Goal: Task Accomplishment & Management: Manage account settings

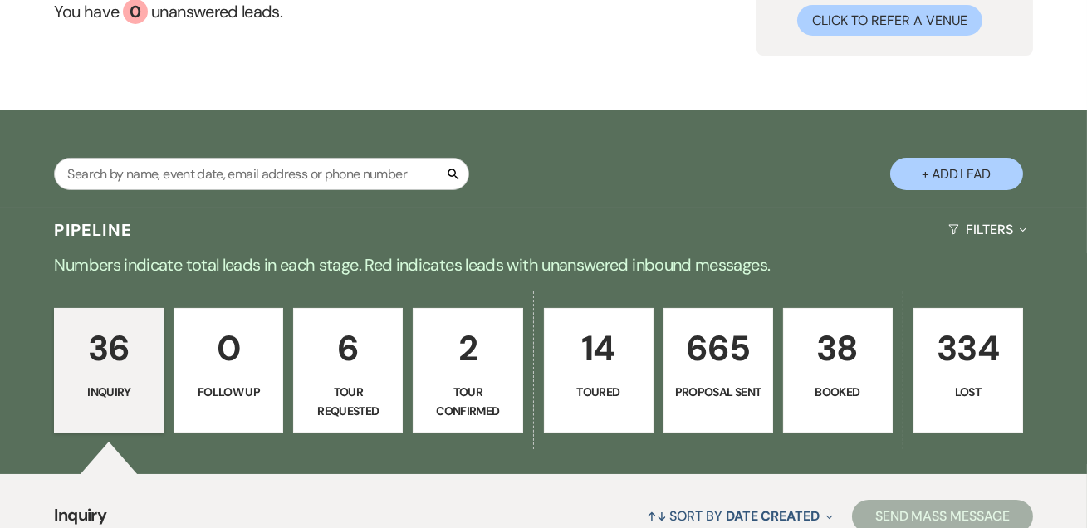
scroll to position [302, 0]
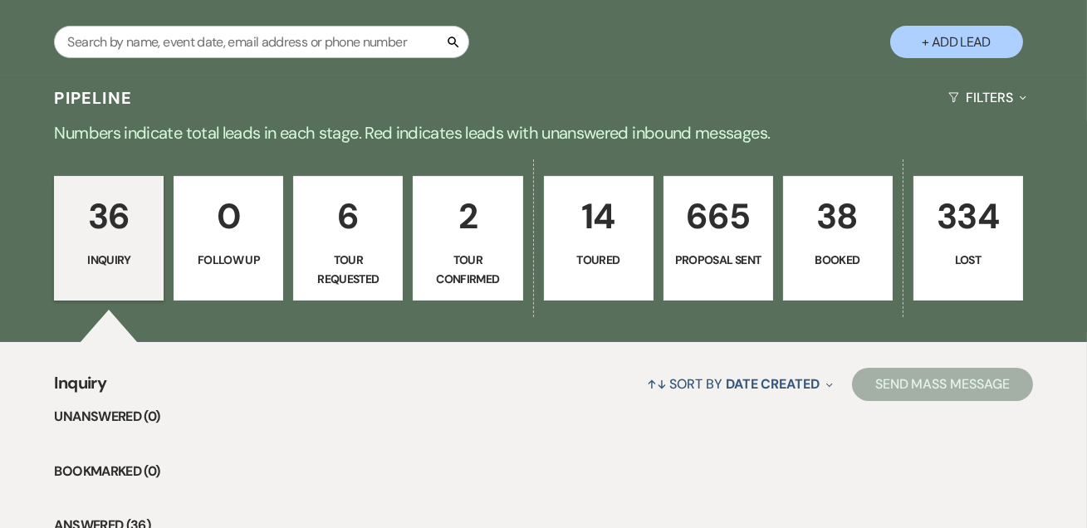
click at [871, 208] on p "38" at bounding box center [838, 217] width 88 height 56
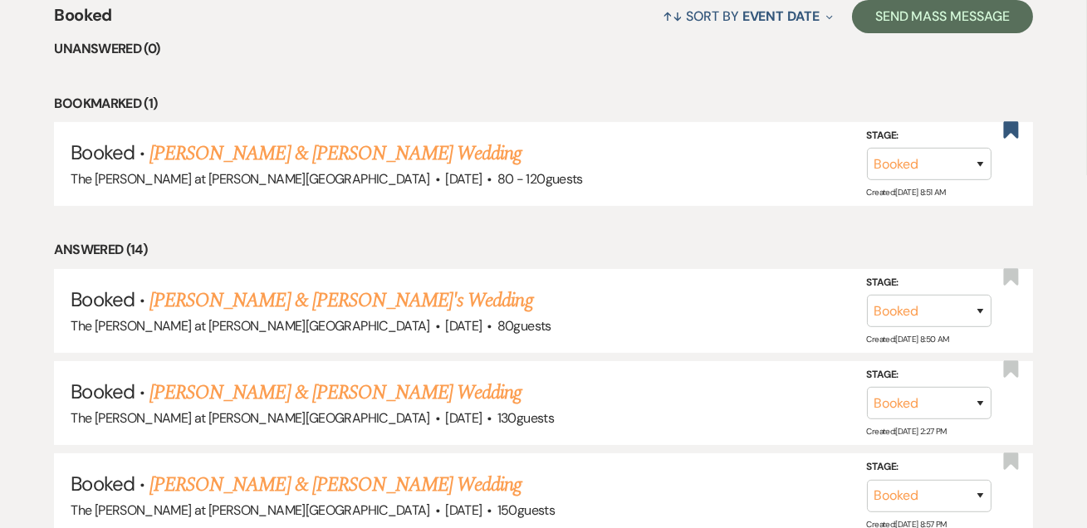
scroll to position [704, 0]
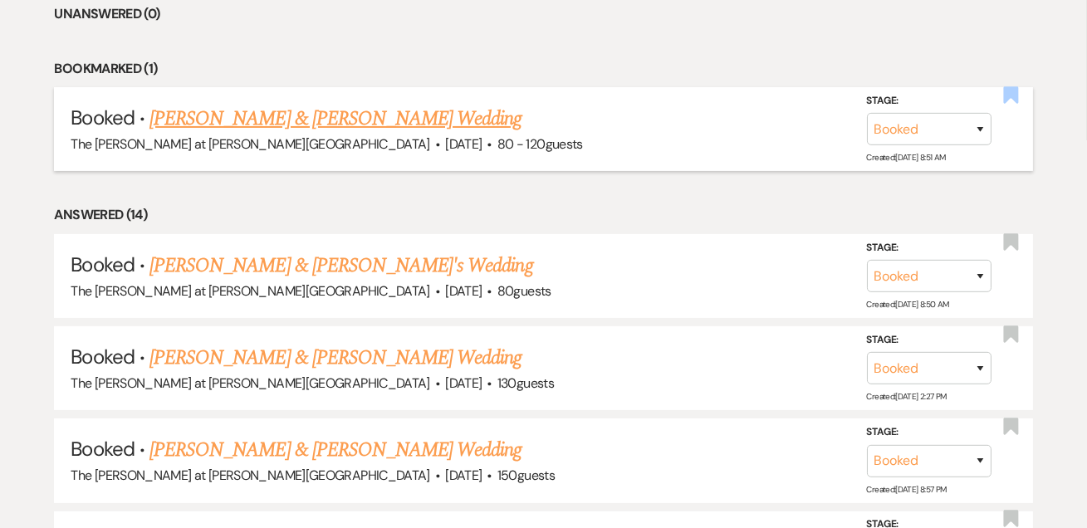
click at [1014, 86] on use "button" at bounding box center [1010, 94] width 15 height 17
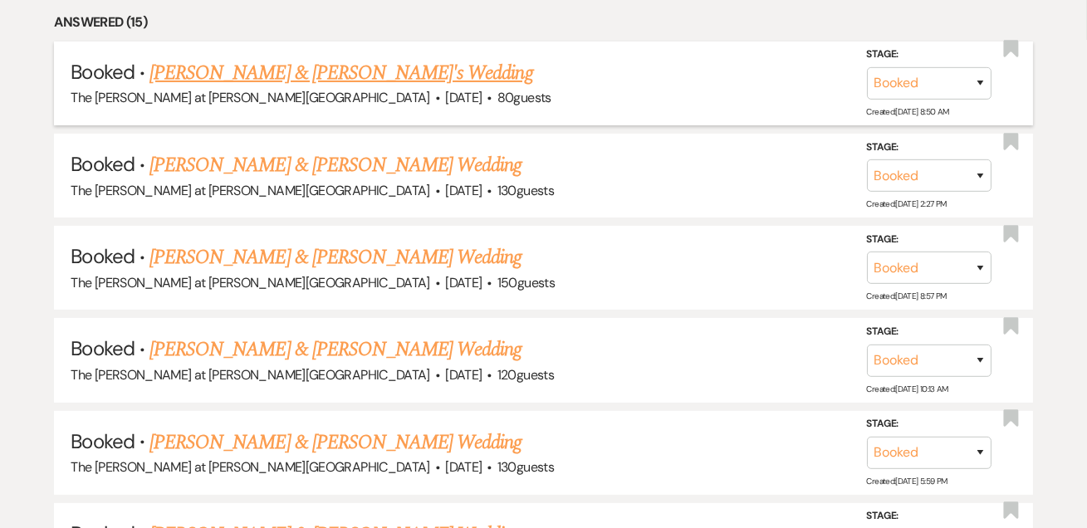
click at [379, 66] on link "[PERSON_NAME] & [PERSON_NAME]'s Wedding" at bounding box center [342, 73] width 384 height 30
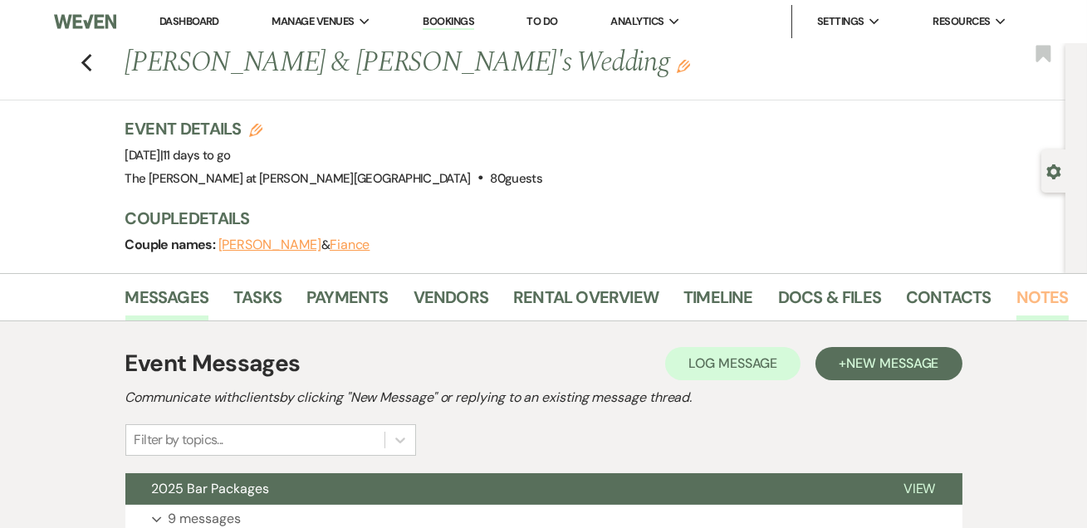
click at [1028, 292] on link "Notes" at bounding box center [1043, 302] width 52 height 37
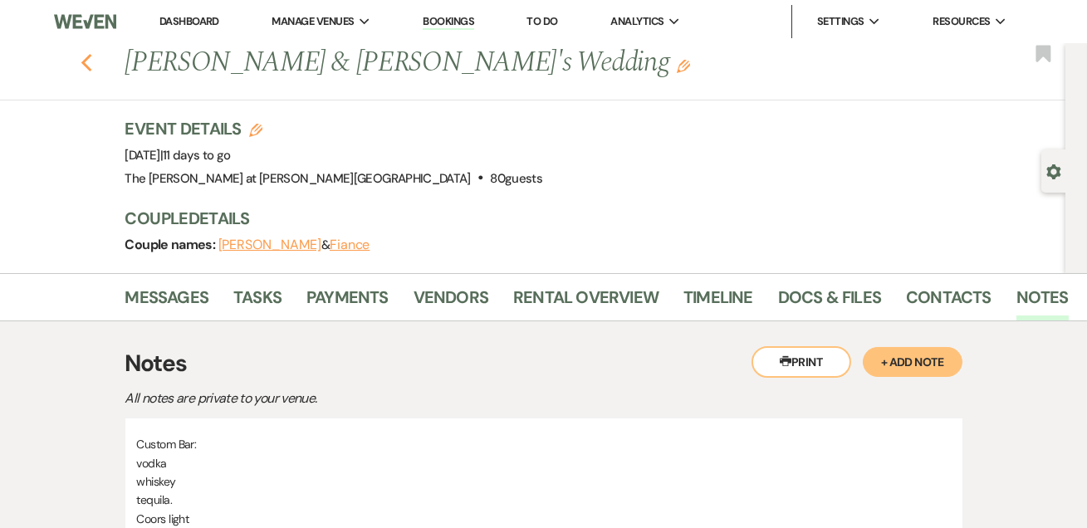
click at [87, 62] on use "button" at bounding box center [86, 63] width 11 height 18
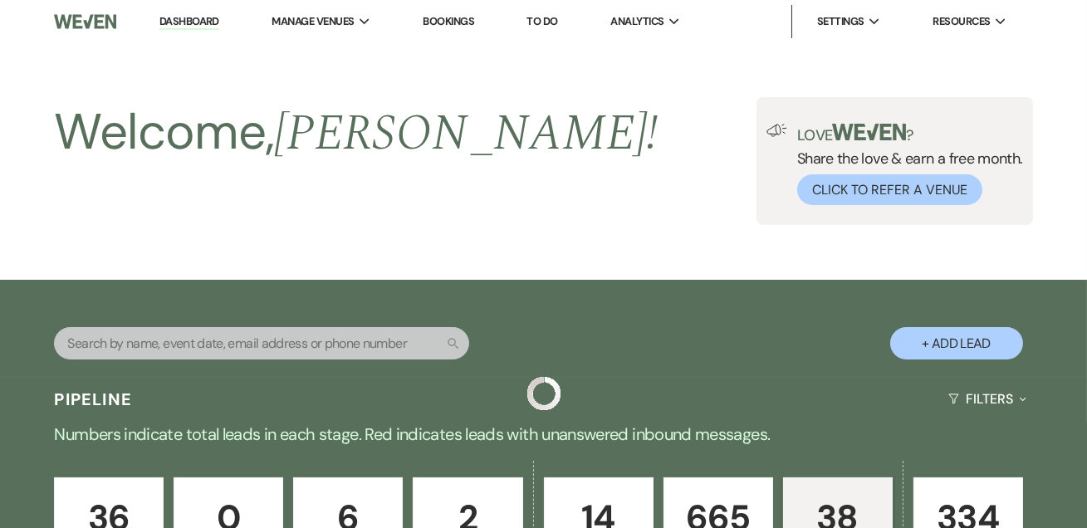
scroll to position [805, 0]
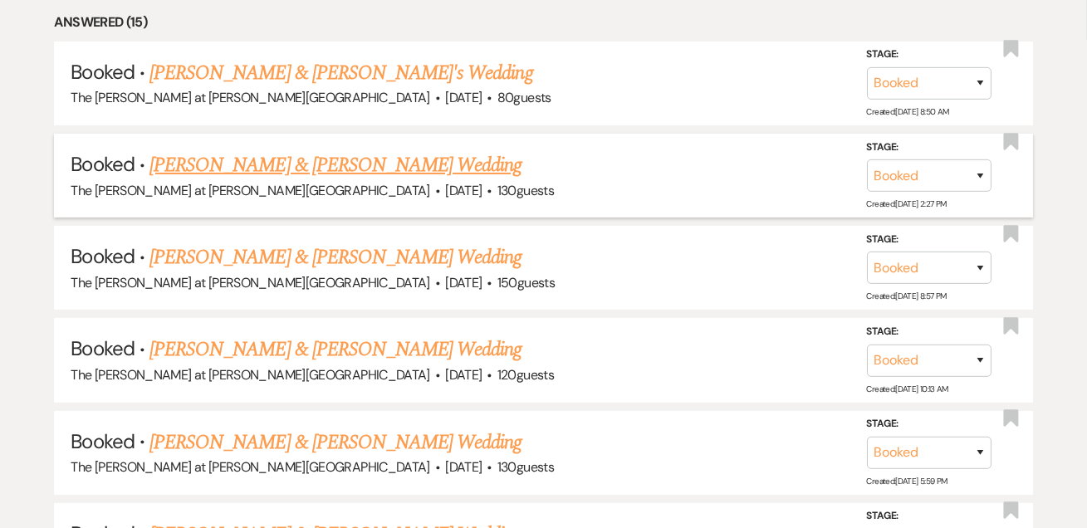
click at [351, 164] on link "[PERSON_NAME] & [PERSON_NAME] Wedding" at bounding box center [336, 165] width 372 height 30
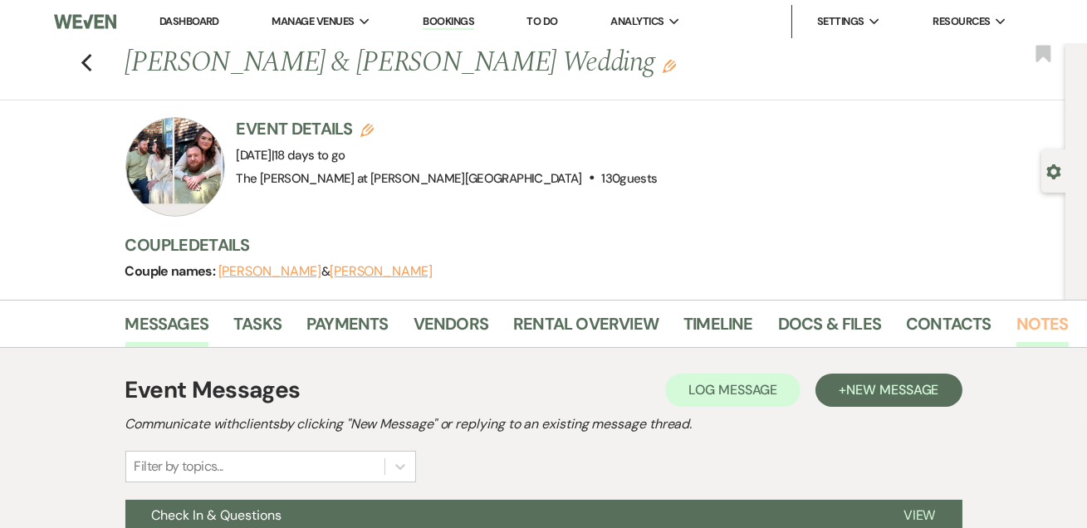
click at [1034, 333] on link "Notes" at bounding box center [1043, 329] width 52 height 37
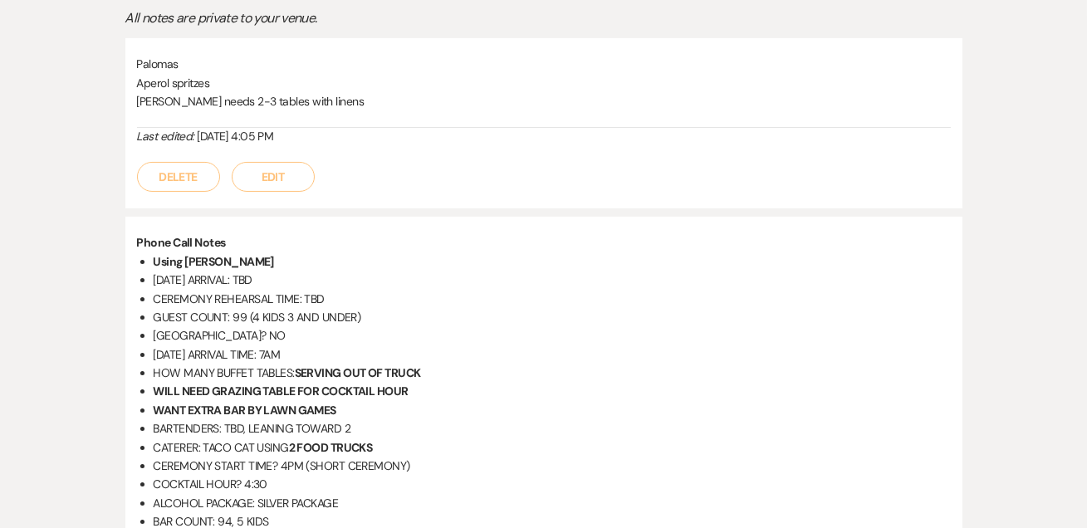
scroll to position [302, 0]
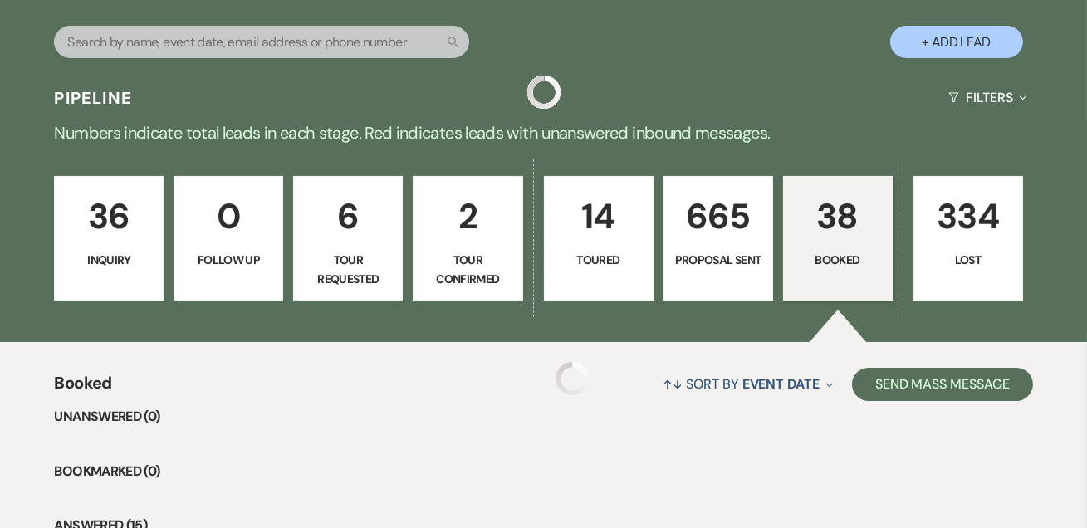
scroll to position [805, 0]
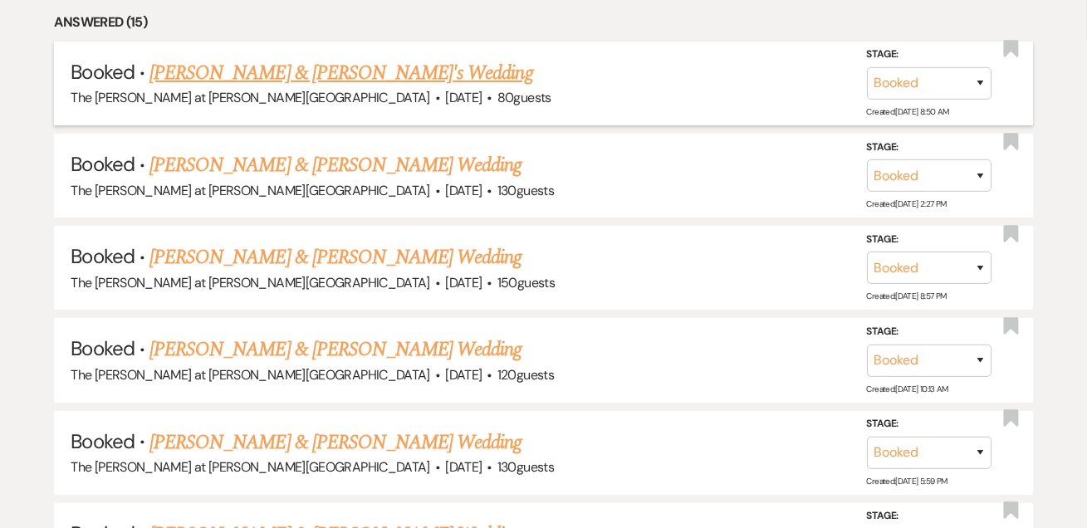
click at [498, 100] on span "80 guests" at bounding box center [525, 97] width 54 height 17
click at [377, 72] on link "[PERSON_NAME] & [PERSON_NAME]'s Wedding" at bounding box center [342, 73] width 384 height 30
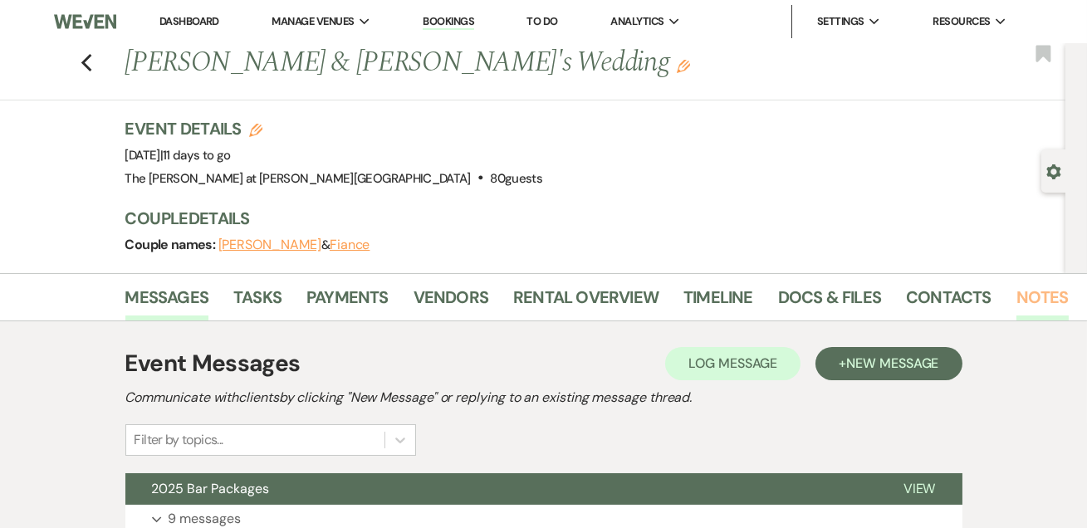
click at [1024, 288] on link "Notes" at bounding box center [1043, 302] width 52 height 37
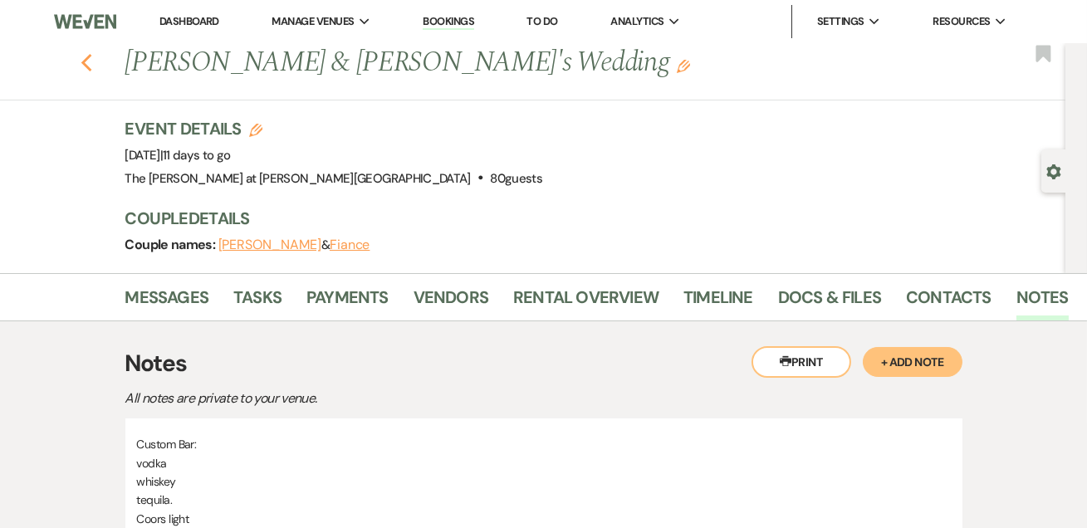
click at [87, 66] on icon "Previous" at bounding box center [87, 63] width 12 height 20
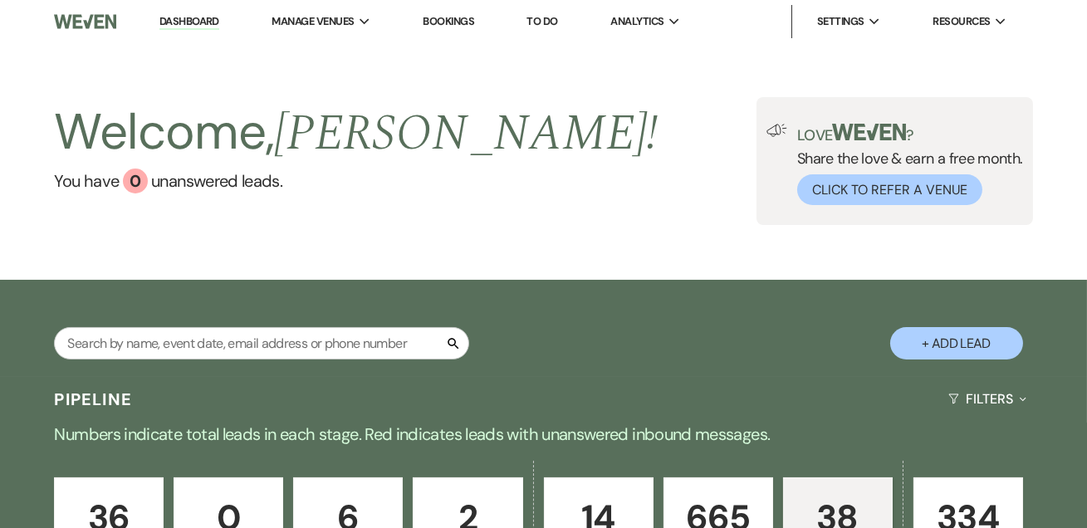
click at [474, 172] on div "Welcome, [PERSON_NAME] ! You have 0 unanswered lead s . Love ? Share the love &…" at bounding box center [543, 161] width 1087 height 128
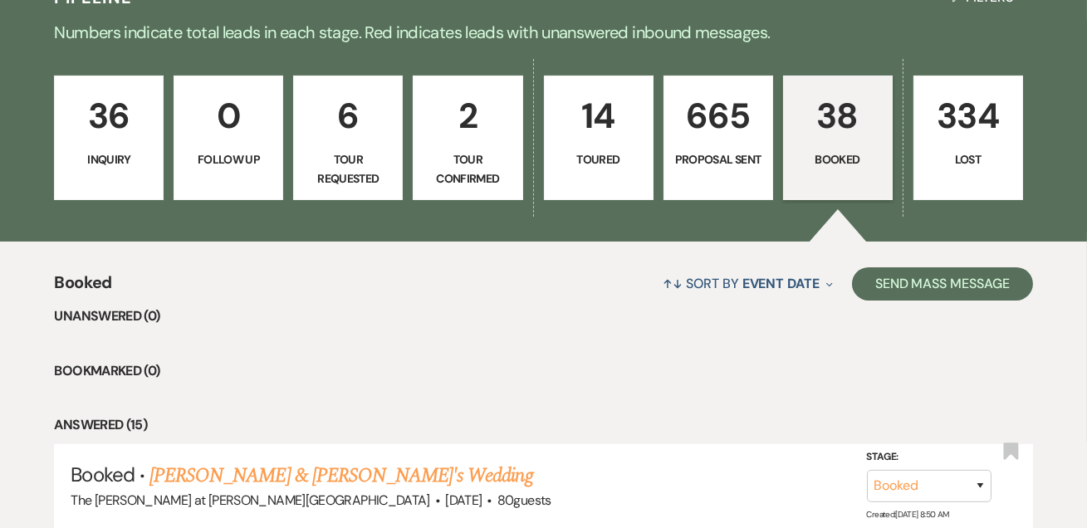
click at [355, 134] on p "6" at bounding box center [348, 116] width 88 height 56
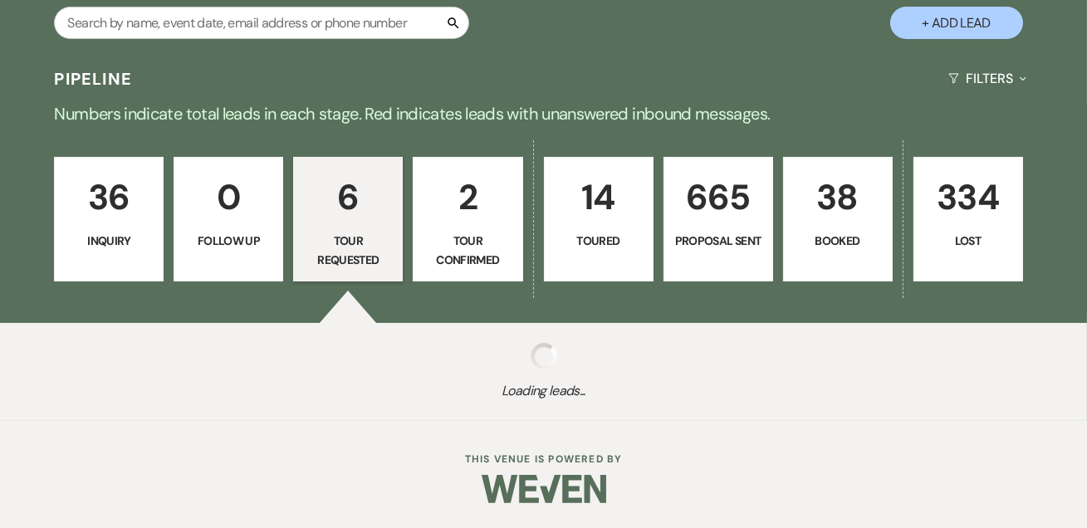
select select "2"
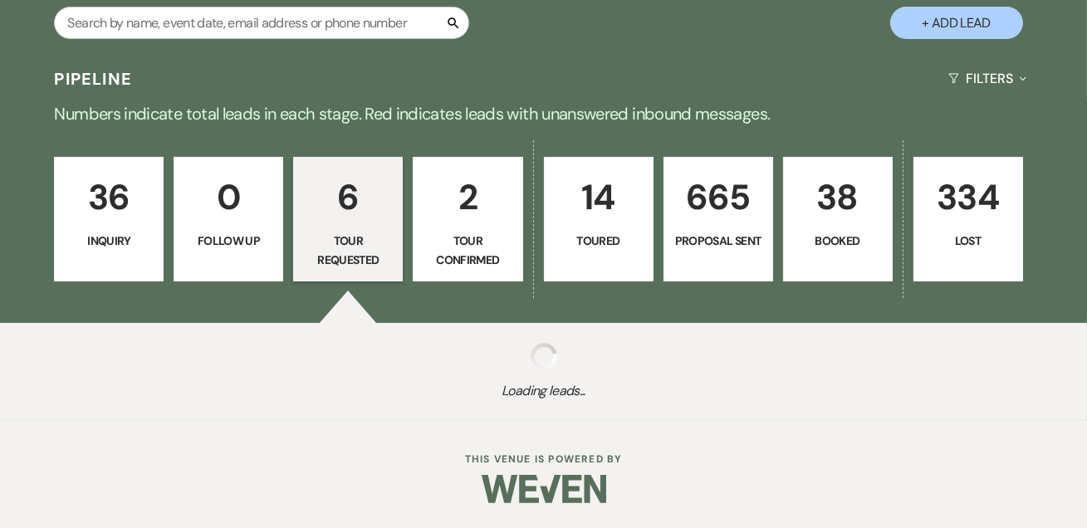
select select "2"
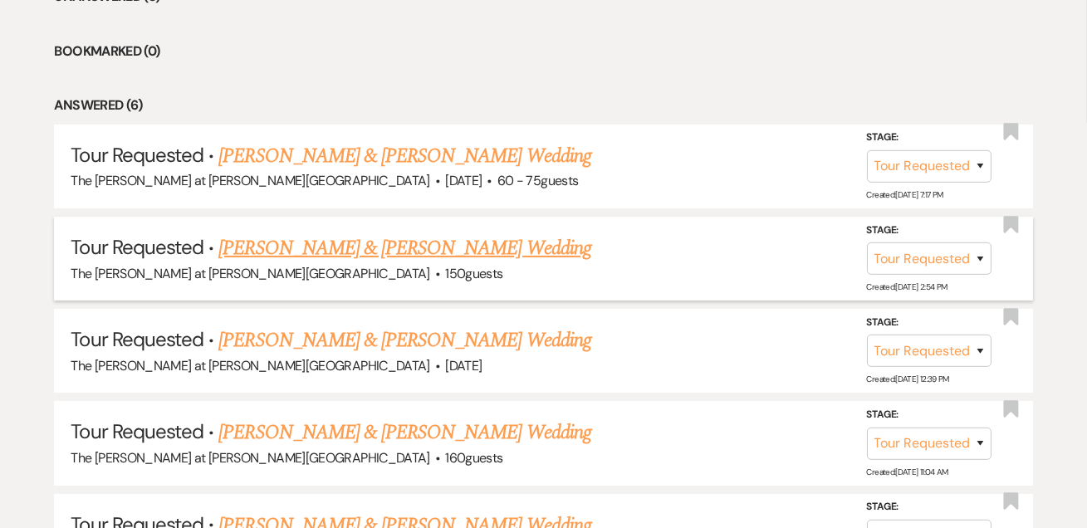
scroll to position [805, 0]
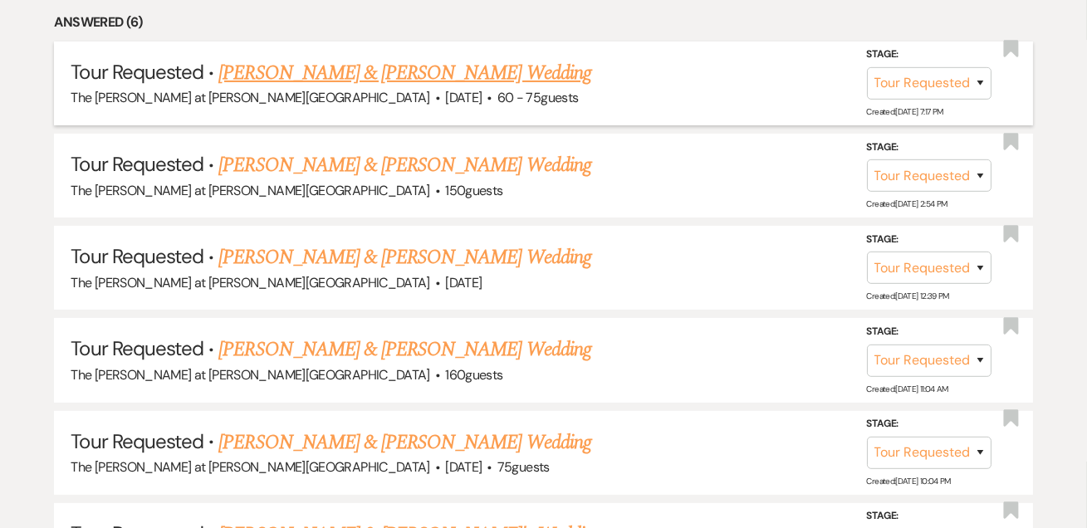
click at [301, 72] on link "[PERSON_NAME] & [PERSON_NAME] Wedding" at bounding box center [404, 73] width 372 height 30
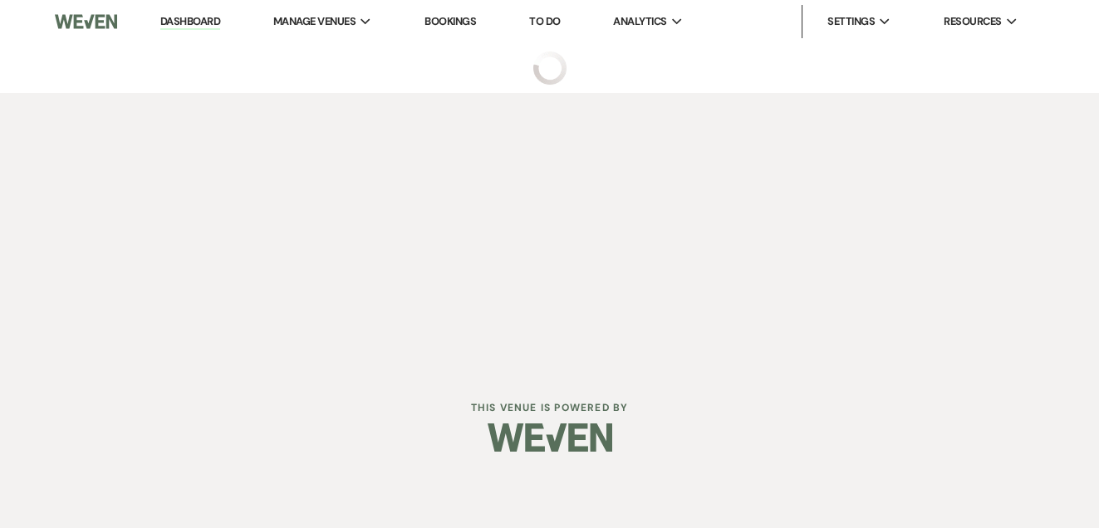
select select "2"
select select "5"
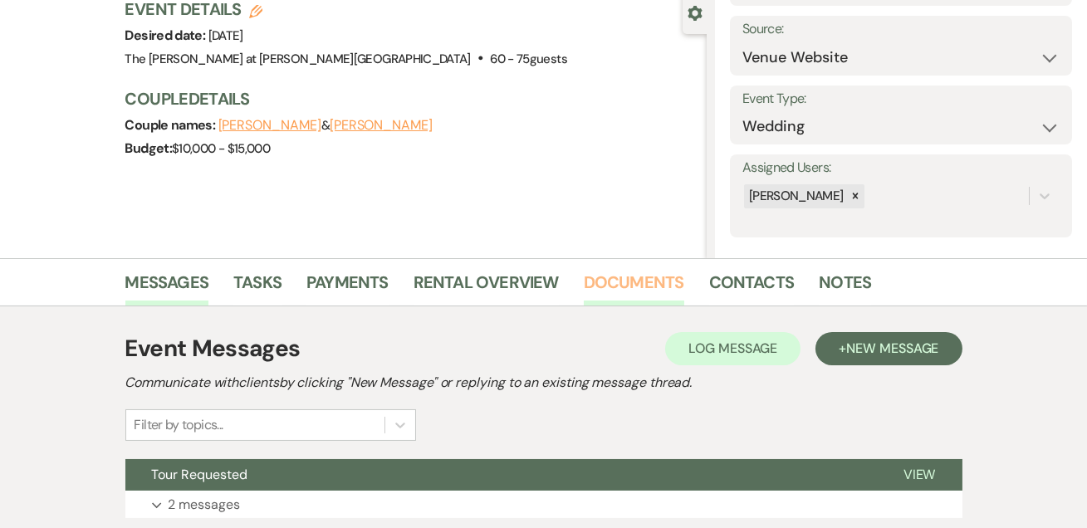
scroll to position [279, 0]
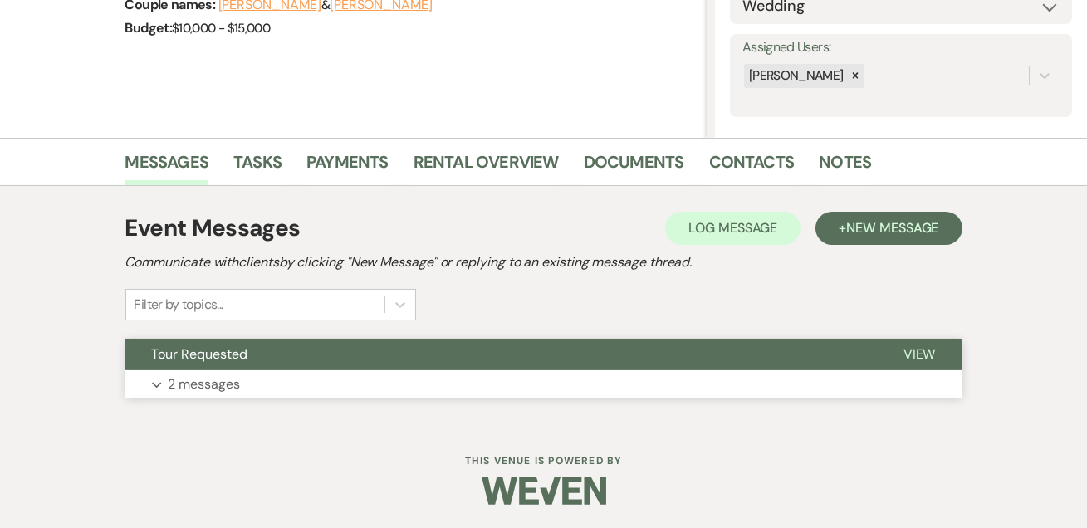
click at [236, 379] on p "2 messages" at bounding box center [205, 385] width 72 height 22
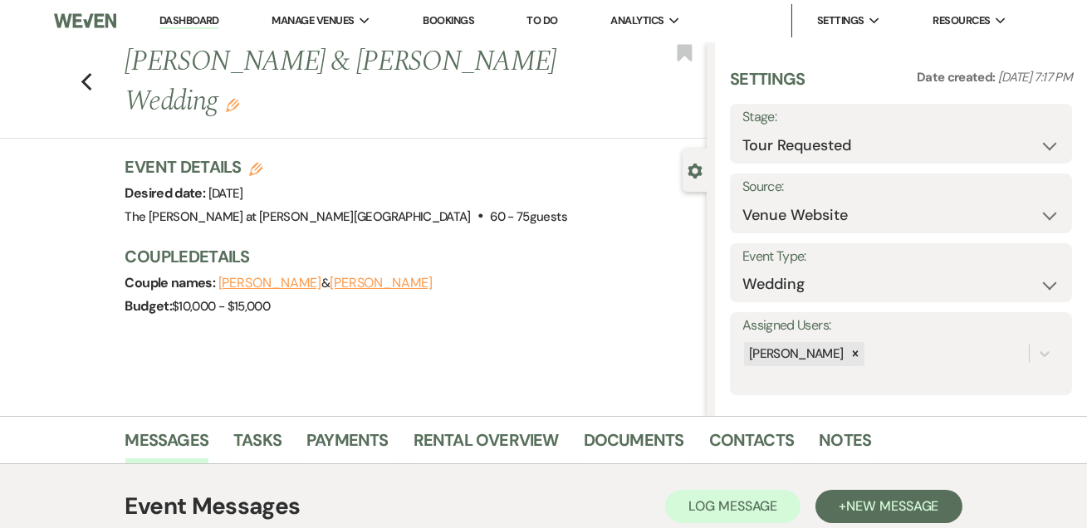
scroll to position [0, 0]
click at [89, 73] on icon "Previous" at bounding box center [87, 83] width 12 height 20
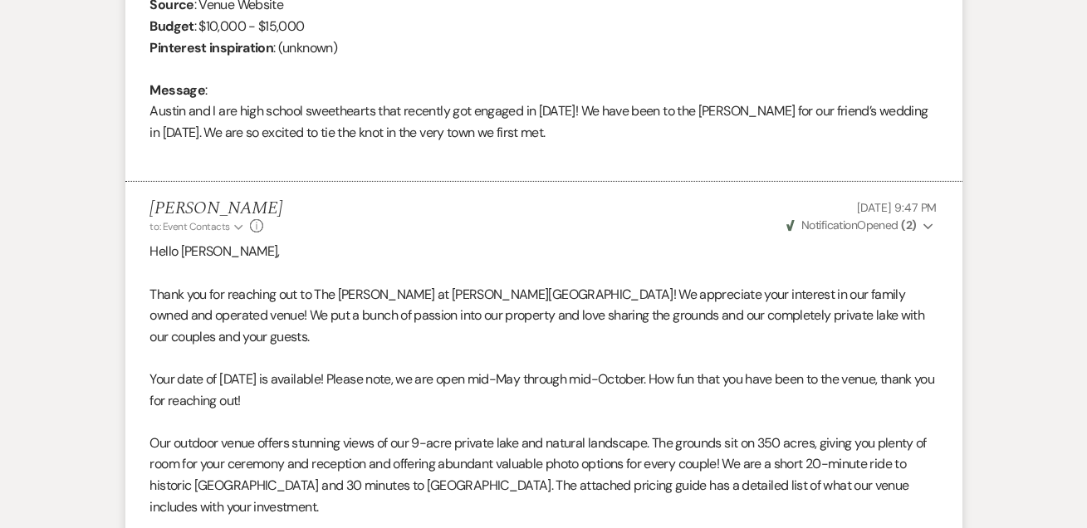
select select "2"
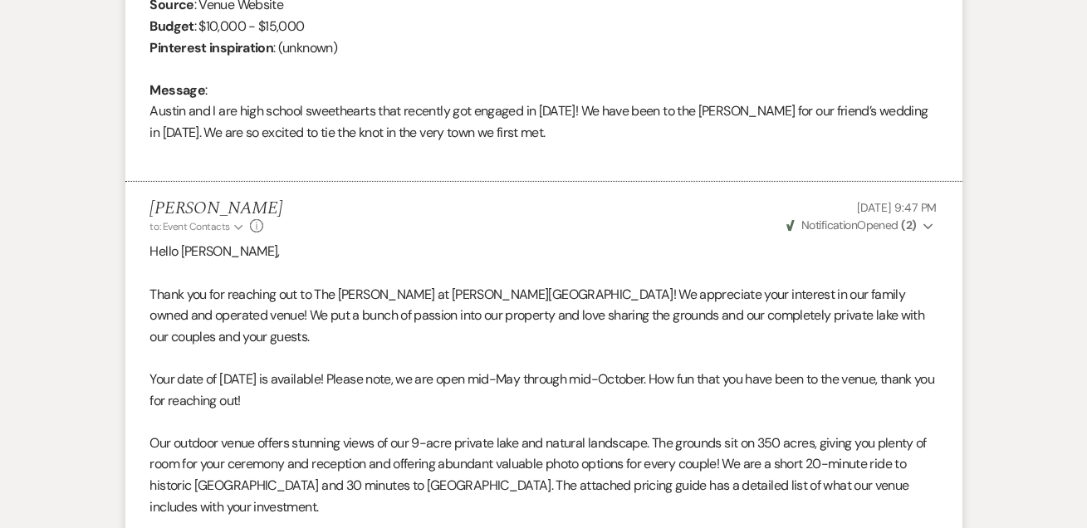
select select "2"
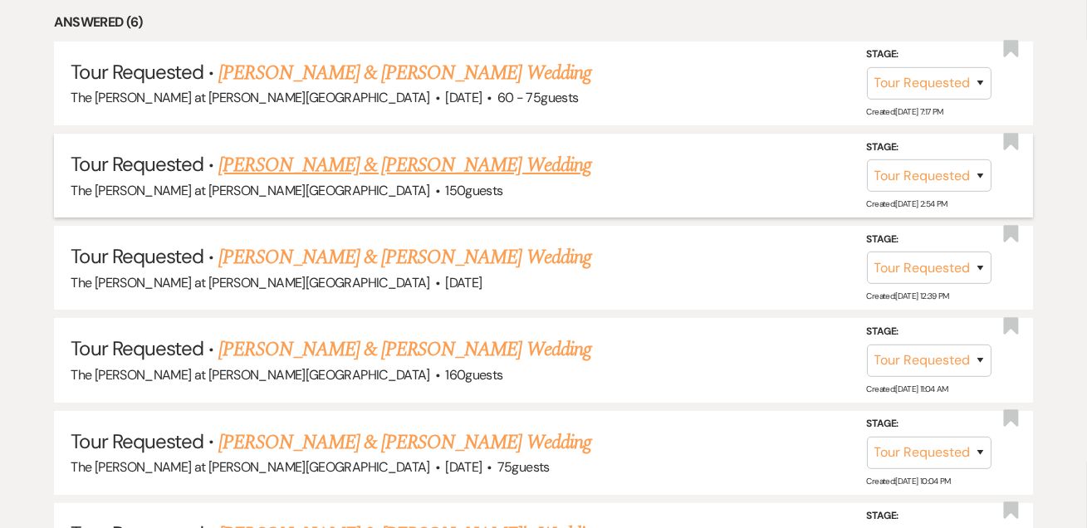
drag, startPoint x: 351, startPoint y: 155, endPoint x: 407, endPoint y: 157, distance: 55.7
click at [353, 155] on link "[PERSON_NAME] & [PERSON_NAME] Wedding" at bounding box center [404, 165] width 372 height 30
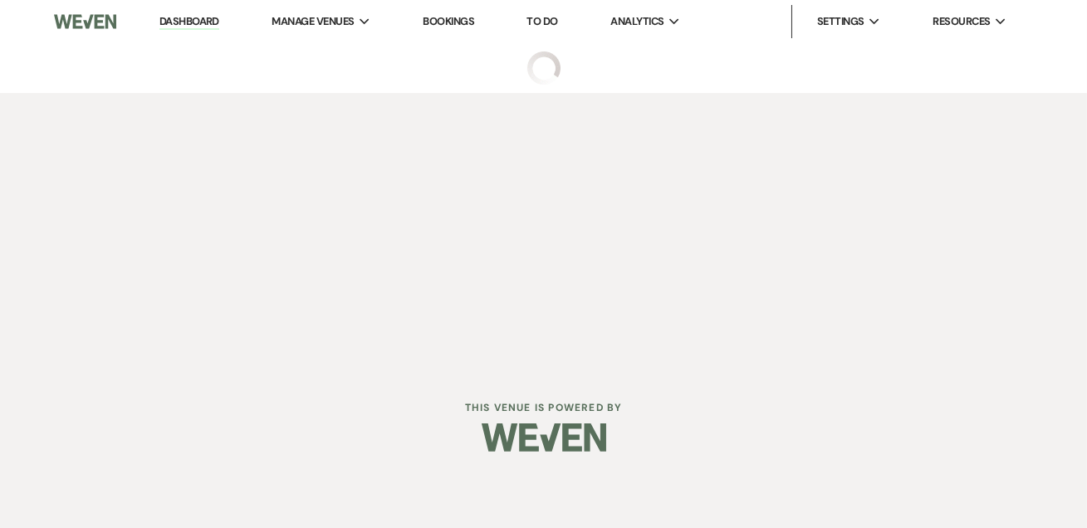
select select "2"
select select "17"
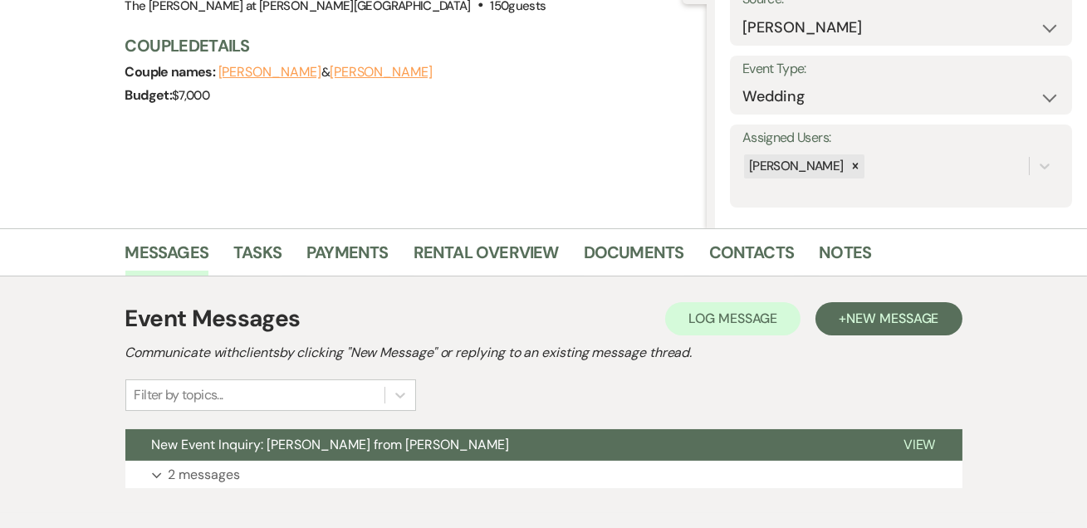
scroll to position [279, 0]
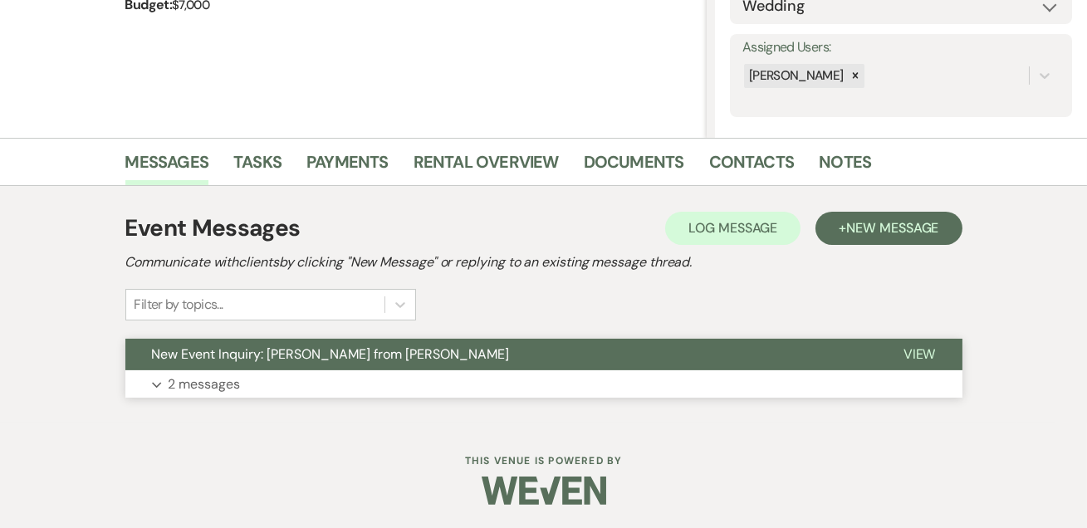
click at [229, 389] on p "2 messages" at bounding box center [205, 385] width 72 height 22
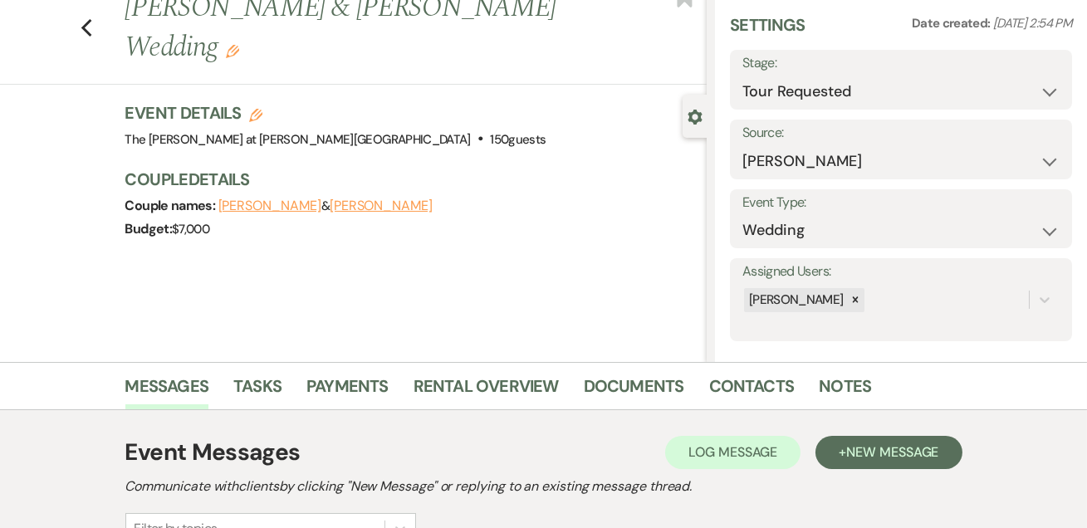
scroll to position [0, 0]
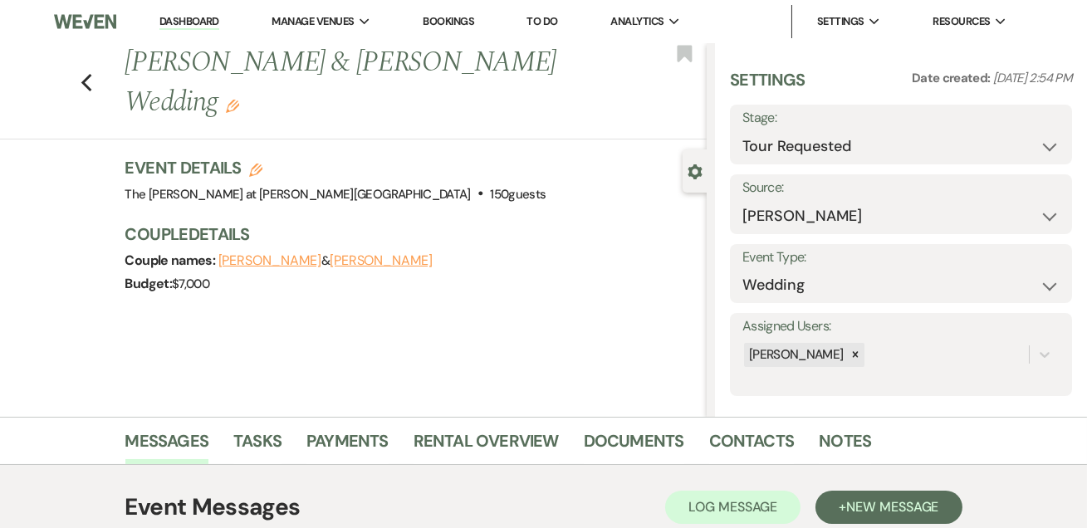
click at [98, 59] on div "Previous [PERSON_NAME] & [PERSON_NAME] Wedding Edit Bookmark" at bounding box center [349, 91] width 715 height 96
click at [91, 74] on use "button" at bounding box center [86, 83] width 11 height 18
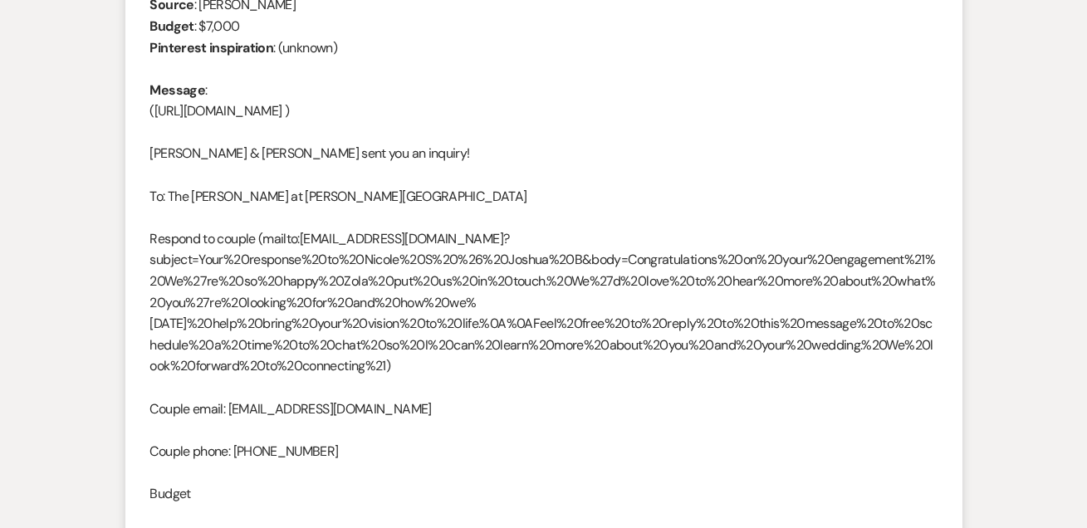
select select "2"
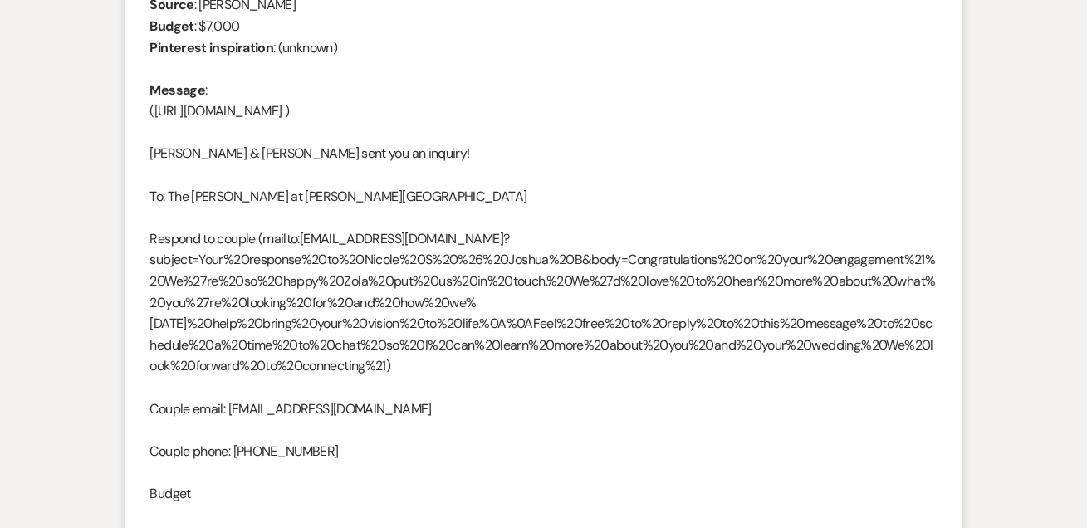
select select "2"
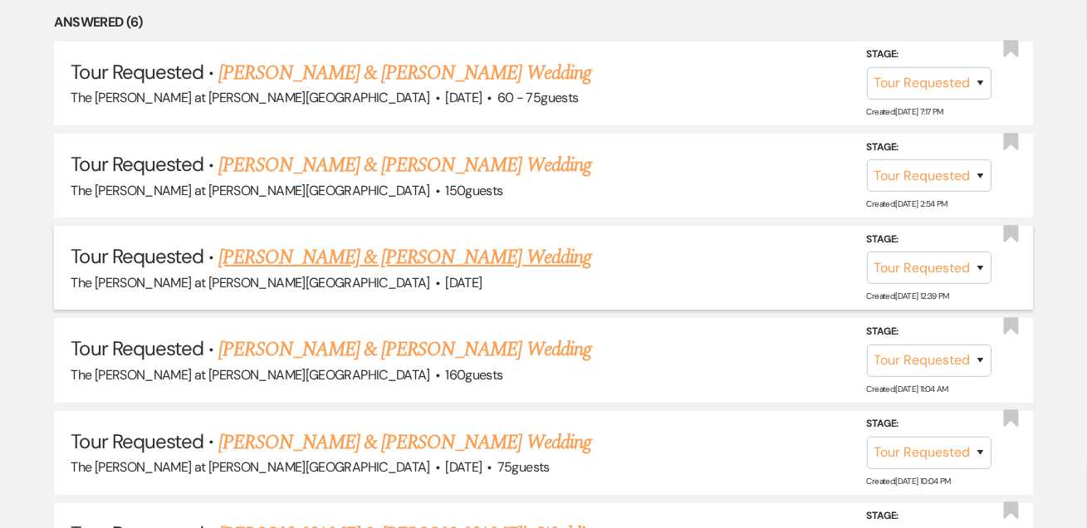
click at [285, 249] on link "[PERSON_NAME] & [PERSON_NAME] Wedding" at bounding box center [404, 258] width 372 height 30
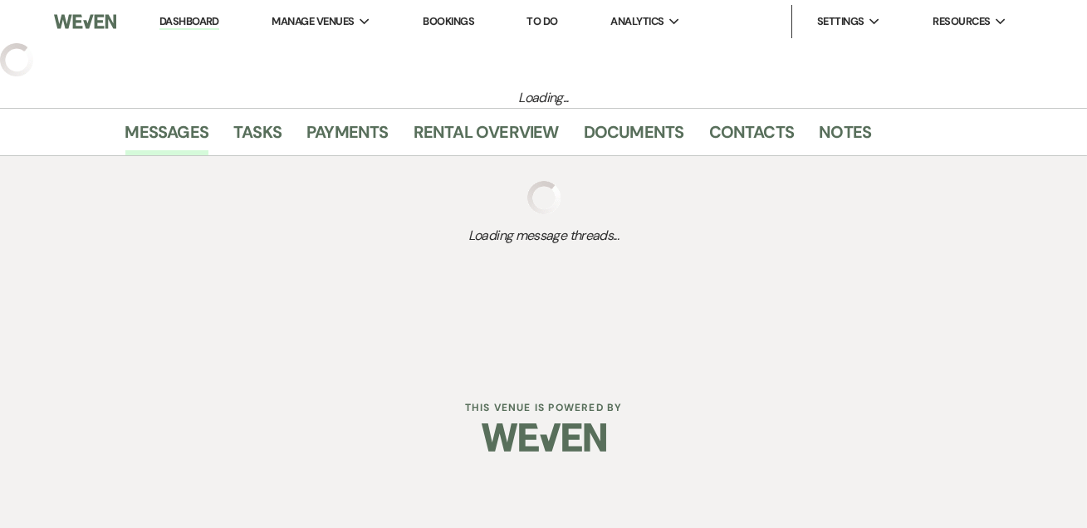
select select "2"
select select "5"
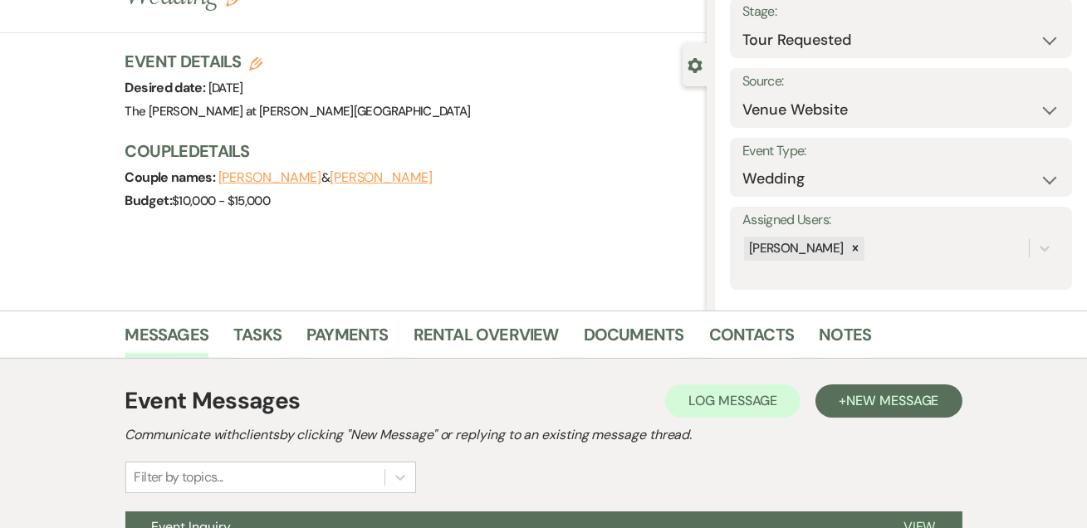
scroll to position [279, 0]
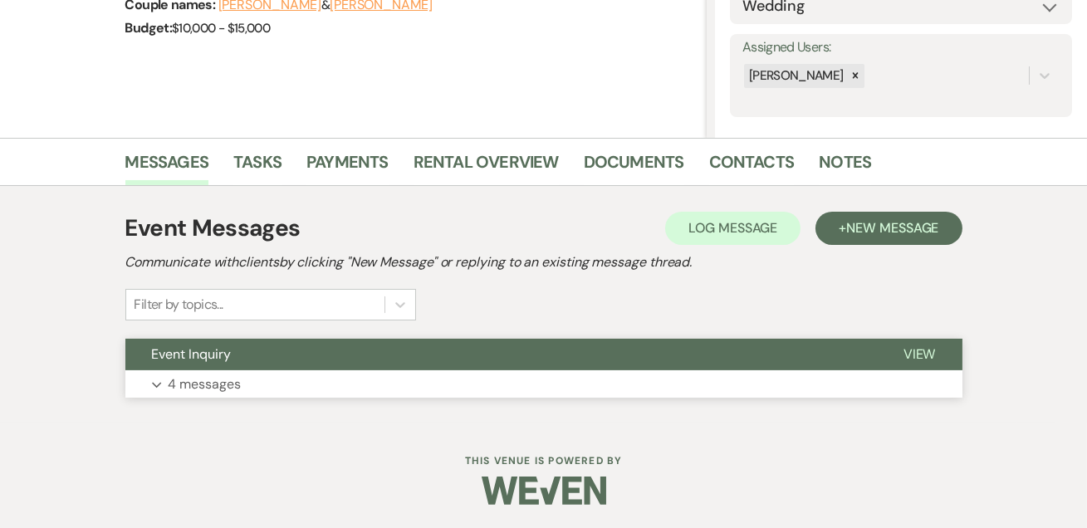
click at [233, 381] on p "4 messages" at bounding box center [205, 385] width 73 height 22
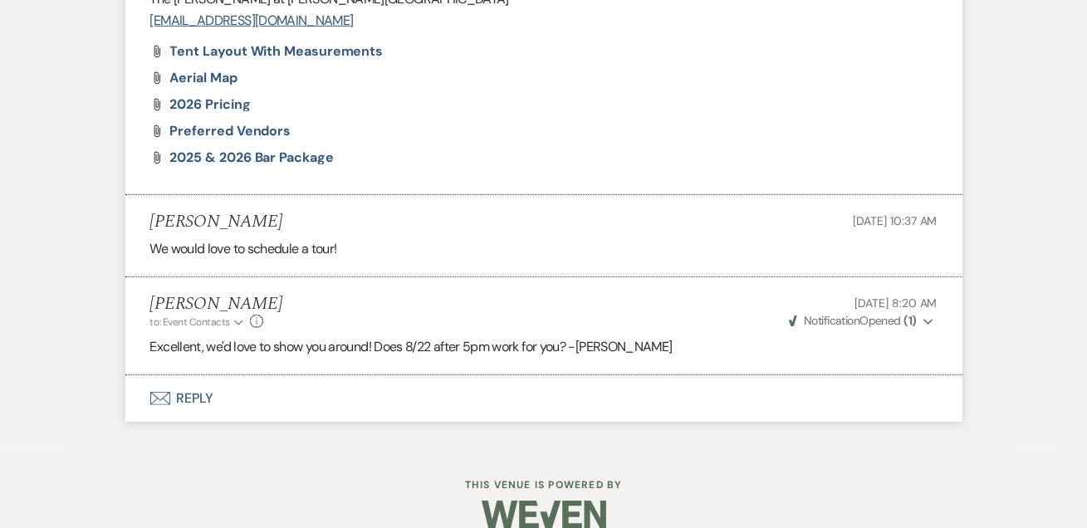
scroll to position [1951, 0]
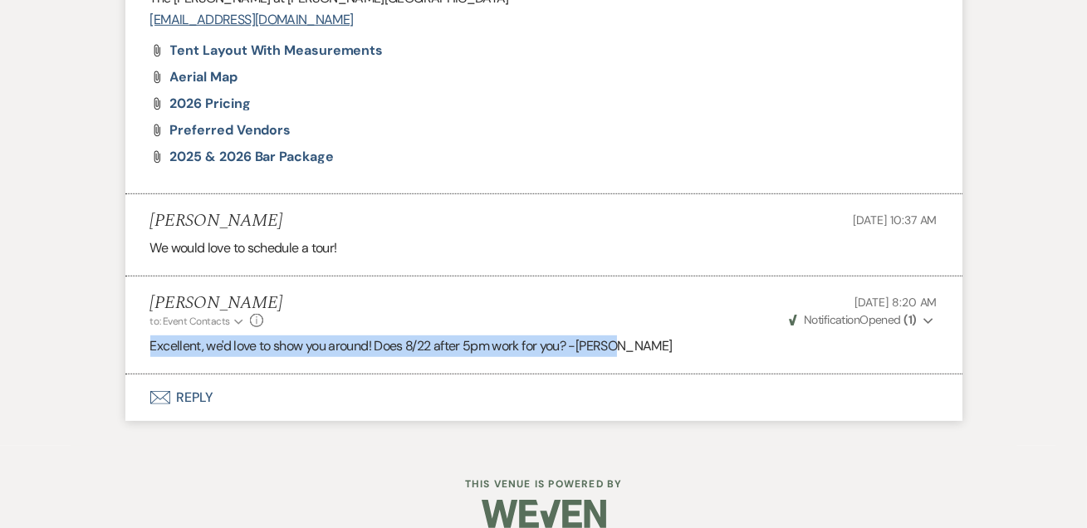
drag, startPoint x: 624, startPoint y: 320, endPoint x: 150, endPoint y: 325, distance: 474.3
click at [150, 336] on p "Excellent, we'd love to show you around! Does 8/22 after 5pm work for you? -[PE…" at bounding box center [543, 347] width 787 height 22
copy p "Excellent, we'd love to show you around! Does 8/22 after 5pm work for you? -[PE…"
click at [183, 375] on button "Envelope Reply" at bounding box center [543, 398] width 837 height 47
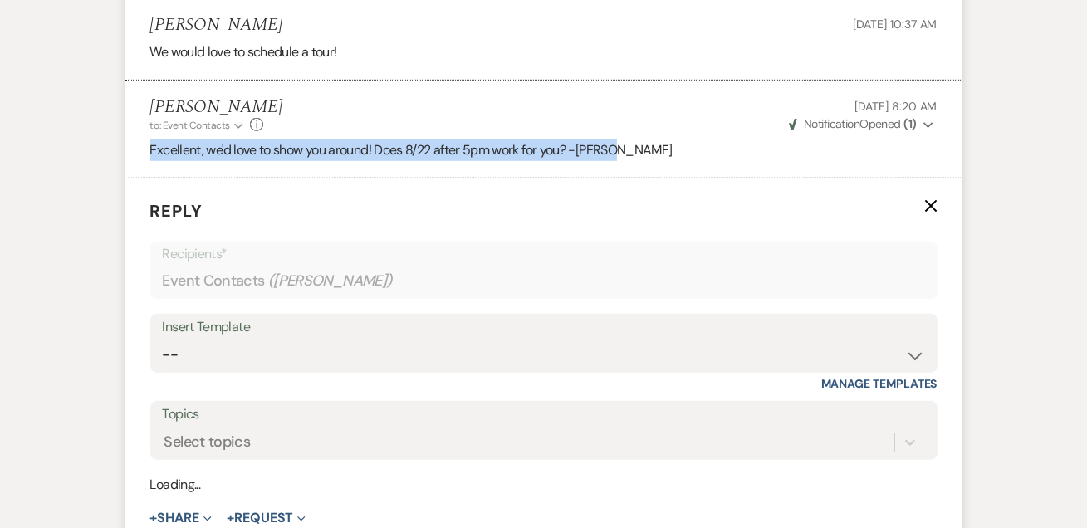
scroll to position [2209, 0]
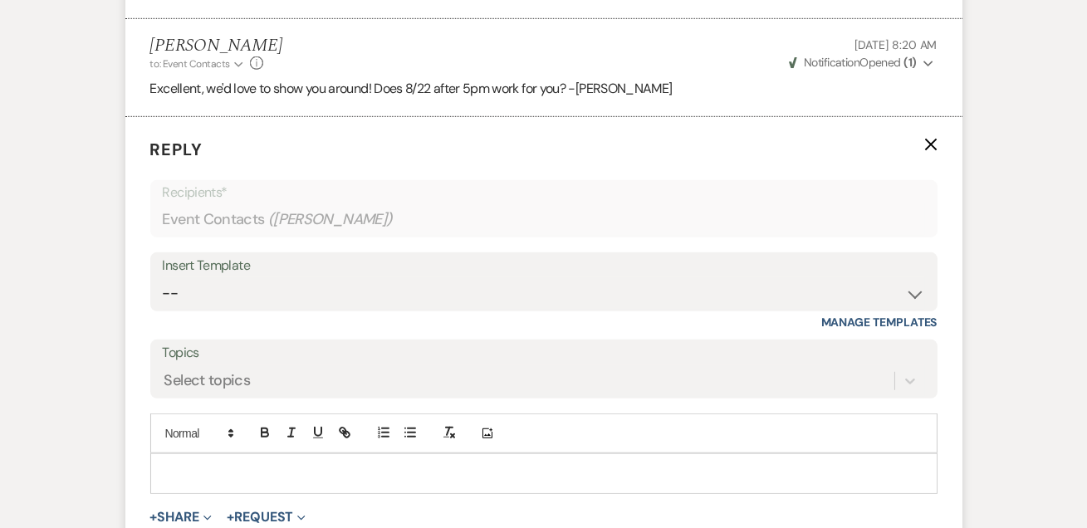
click at [192, 454] on div at bounding box center [544, 473] width 786 height 38
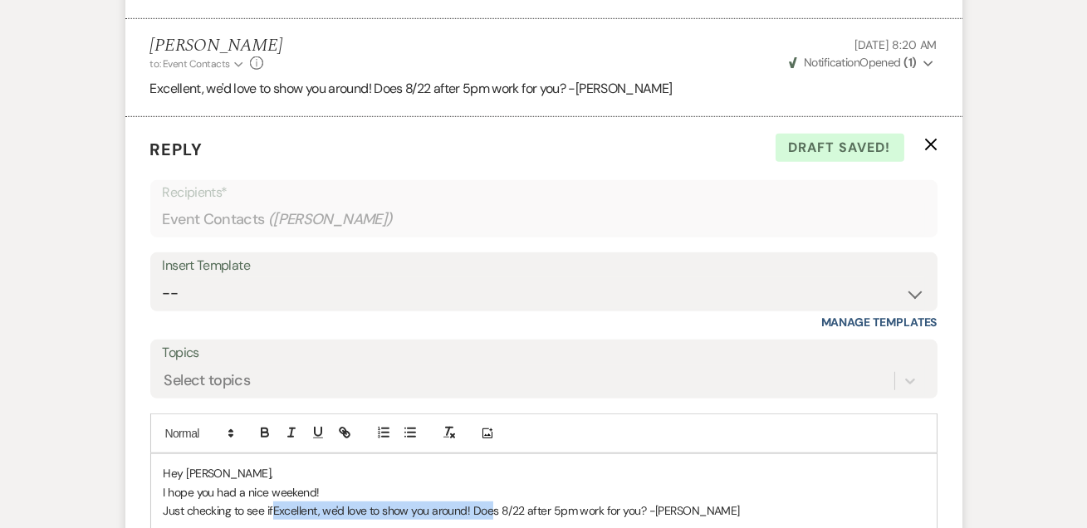
drag, startPoint x: 496, startPoint y: 482, endPoint x: 280, endPoint y: 493, distance: 216.2
click at [280, 503] on span "Excellent, we'd love to show you around! Does 8/22 after 5pm work for you? -[PE…" at bounding box center [506, 510] width 467 height 15
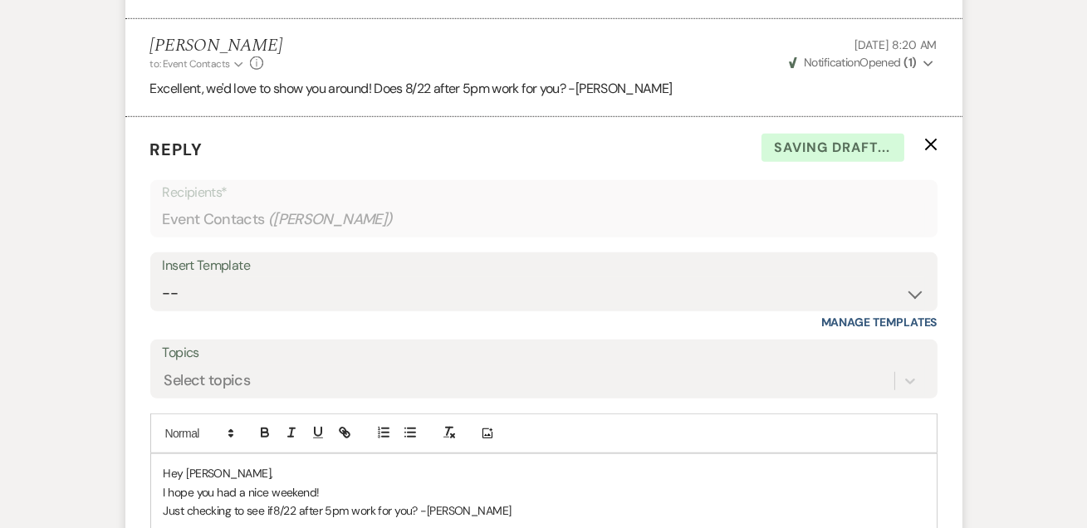
click at [411, 503] on span "8/22 after 5pm work for you? -[PERSON_NAME]" at bounding box center [392, 510] width 238 height 15
click at [465, 502] on p "Just checking to see if 8/22 after 5pm work for you for a tour? -[PERSON_NAME]" at bounding box center [544, 511] width 761 height 18
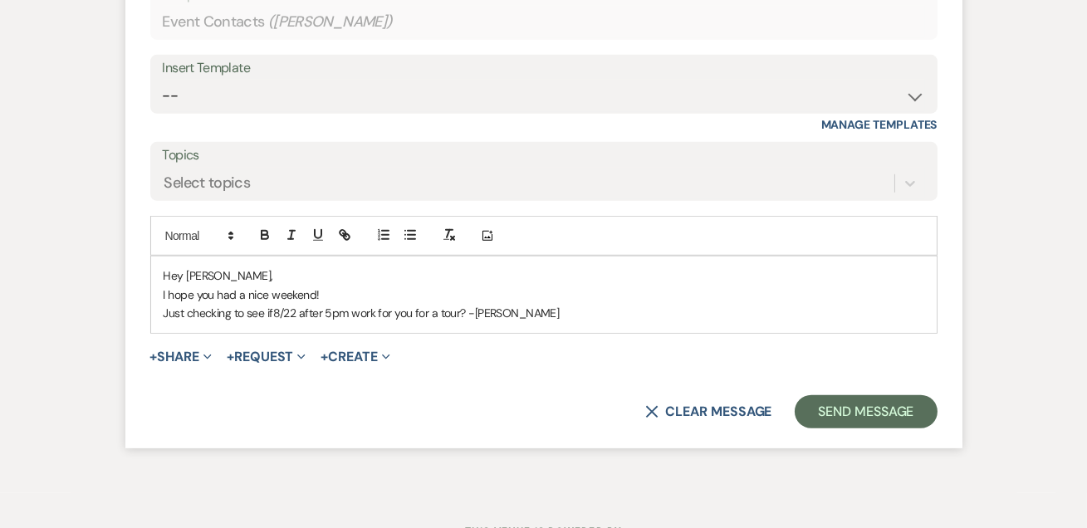
scroll to position [2411, 0]
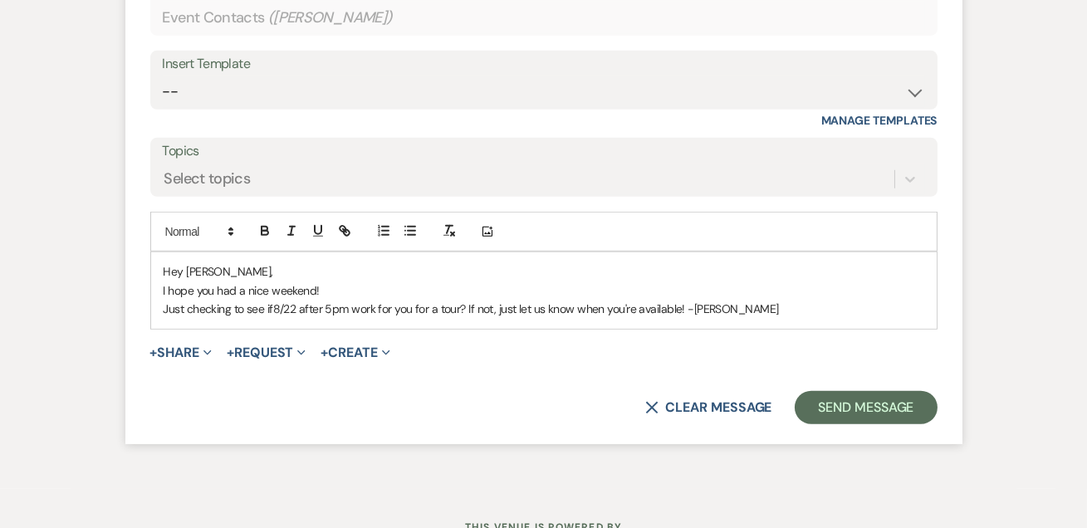
click at [738, 282] on p "I hope you had a nice weekend!" at bounding box center [544, 291] width 761 height 18
click at [843, 391] on button "Send Message" at bounding box center [866, 407] width 142 height 33
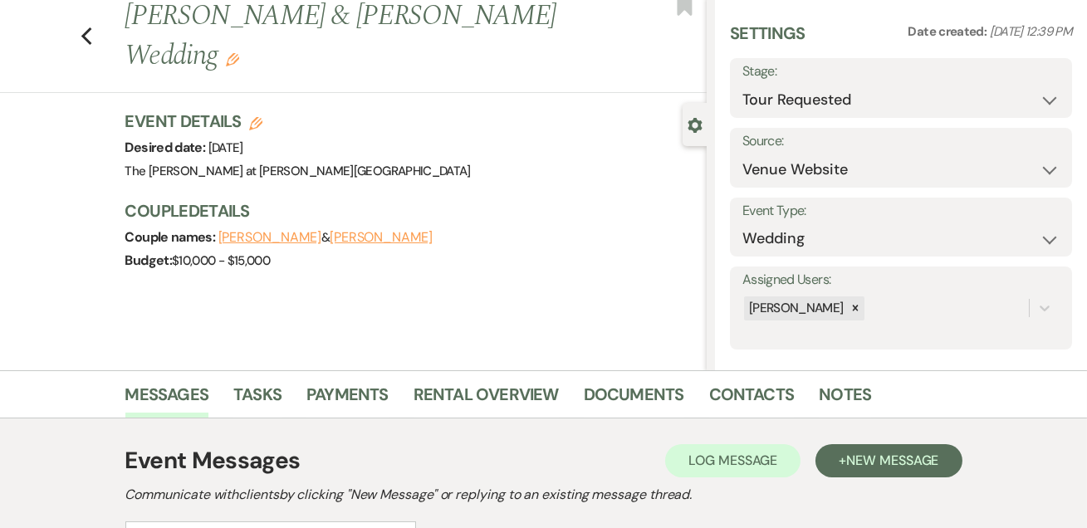
scroll to position [0, 0]
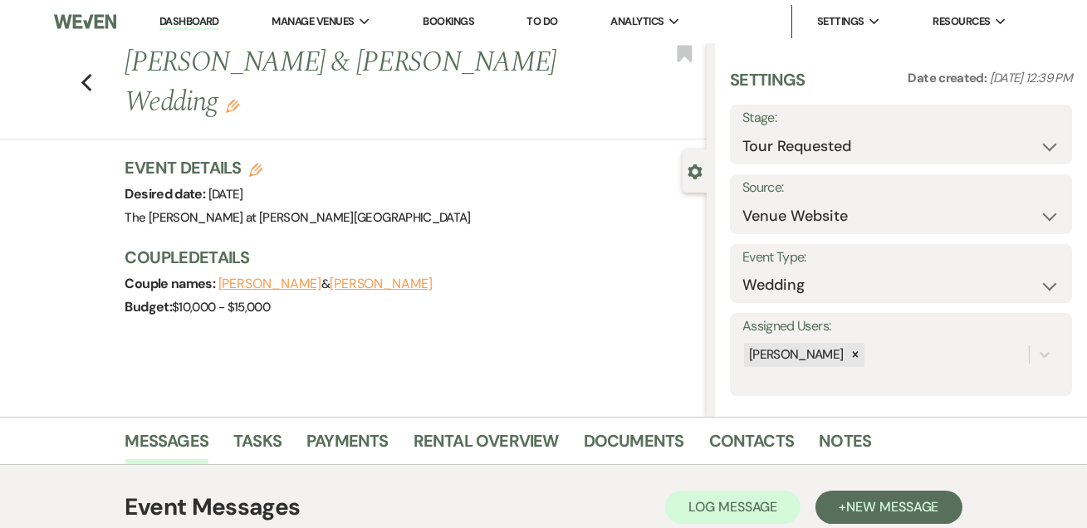
click at [198, 18] on link "Dashboard" at bounding box center [189, 22] width 60 height 16
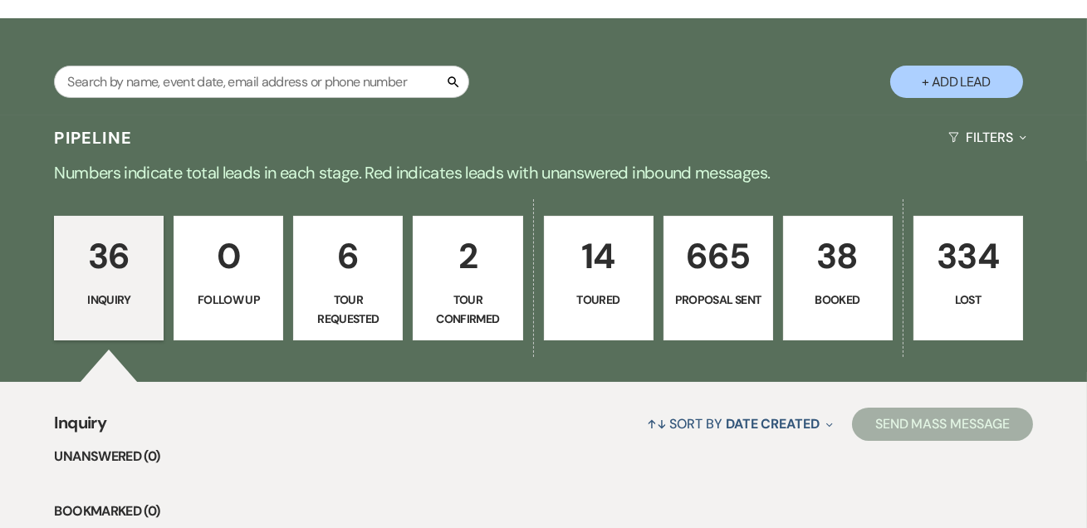
scroll to position [402, 0]
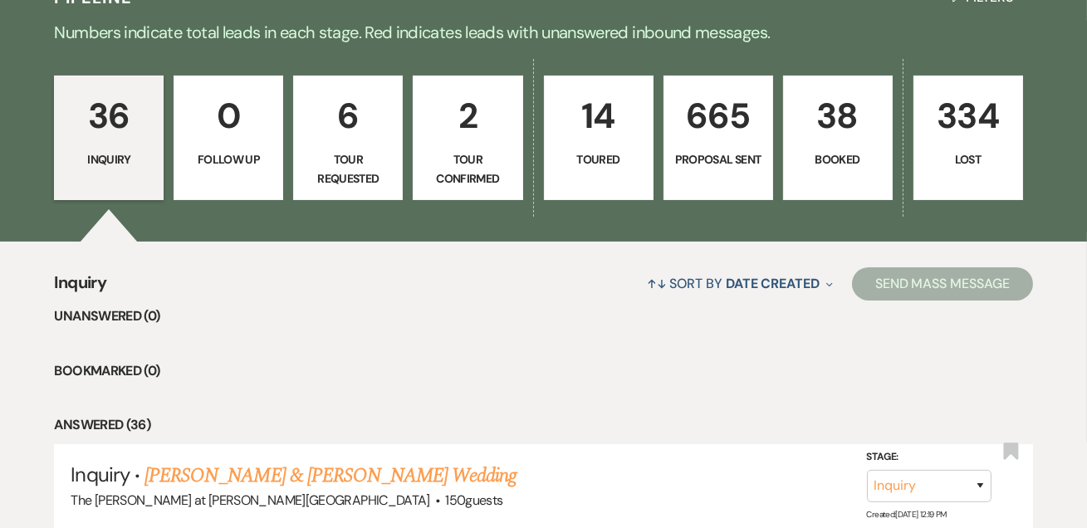
click at [849, 135] on p "38" at bounding box center [838, 116] width 88 height 56
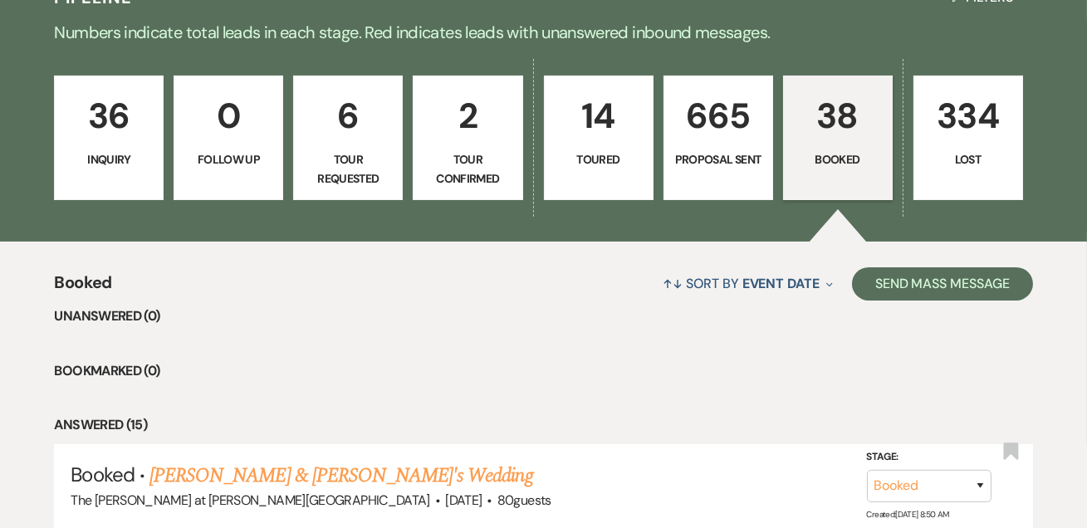
scroll to position [704, 0]
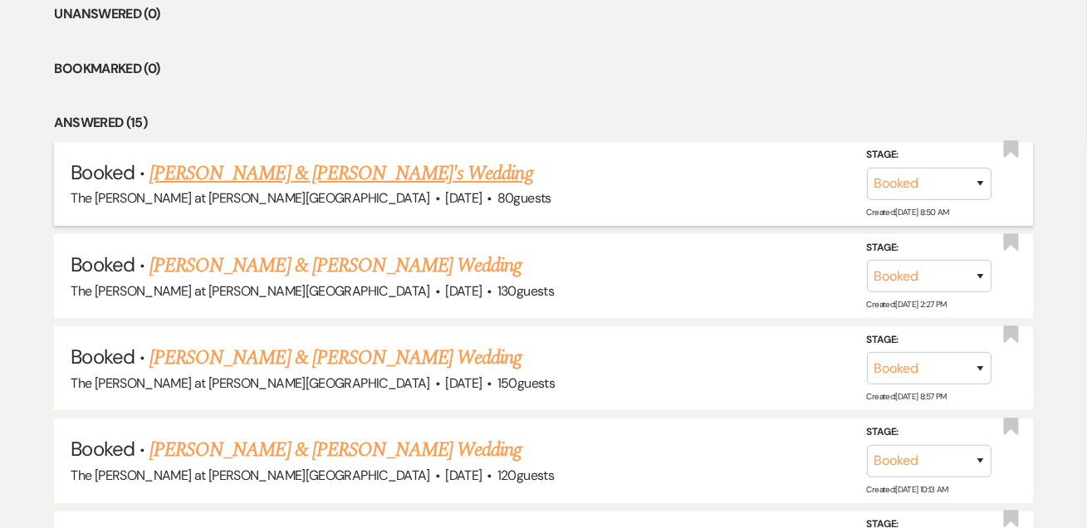
click at [374, 168] on link "[PERSON_NAME] & [PERSON_NAME]'s Wedding" at bounding box center [342, 174] width 384 height 30
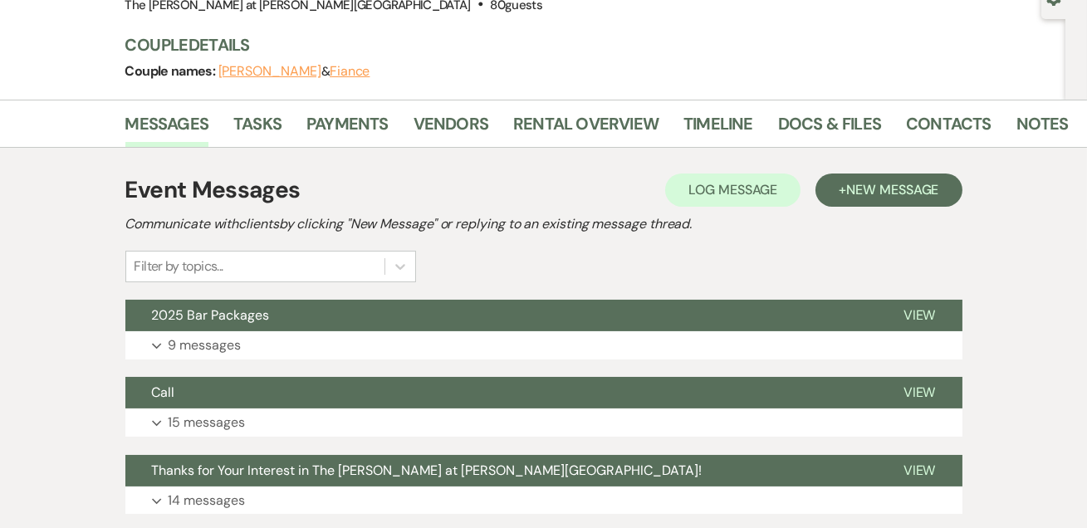
scroll to position [173, 0]
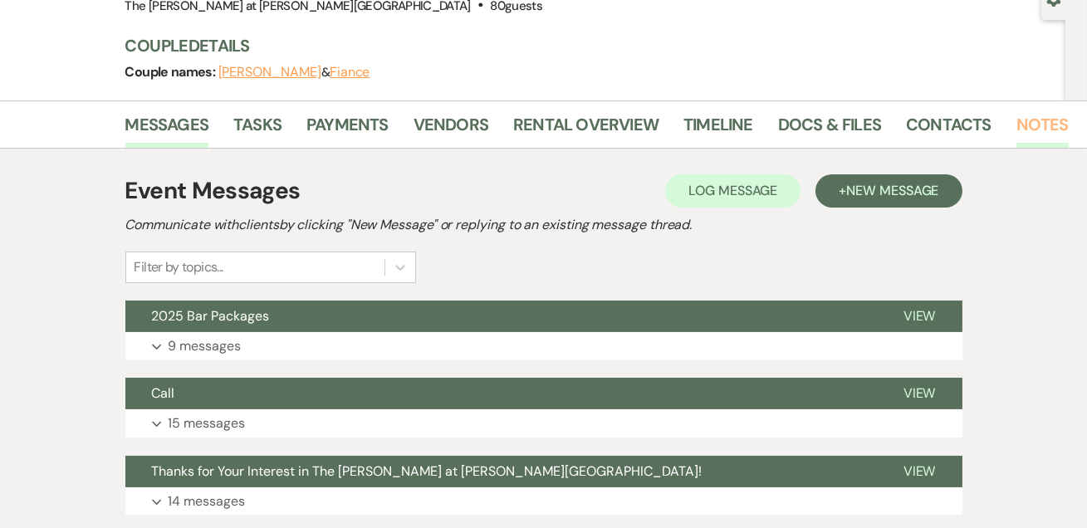
drag, startPoint x: 998, startPoint y: 134, endPoint x: 1047, endPoint y: 112, distance: 54.3
click at [1001, 132] on li "Contacts" at bounding box center [961, 128] width 110 height 40
click at [1047, 112] on link "Notes" at bounding box center [1043, 129] width 52 height 37
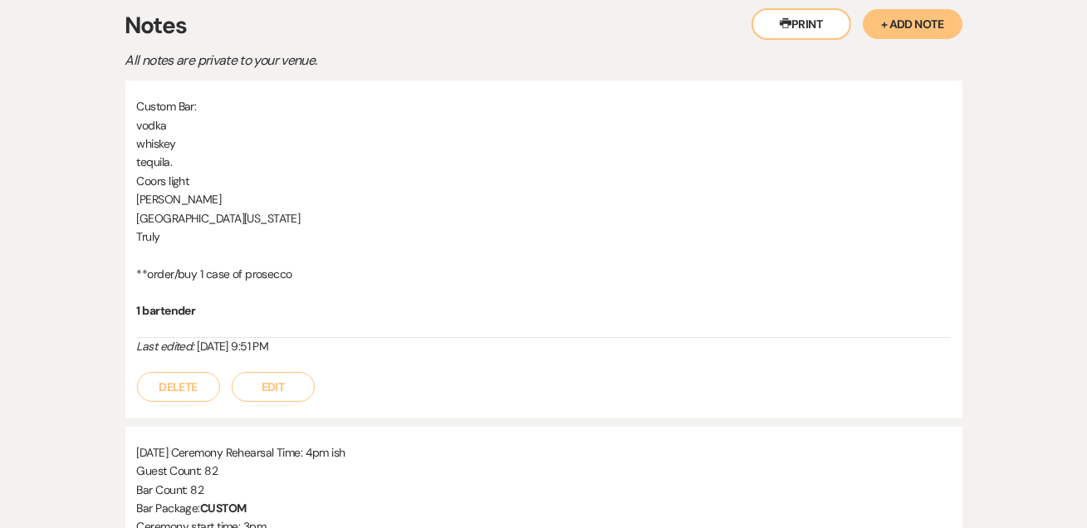
scroll to position [374, 0]
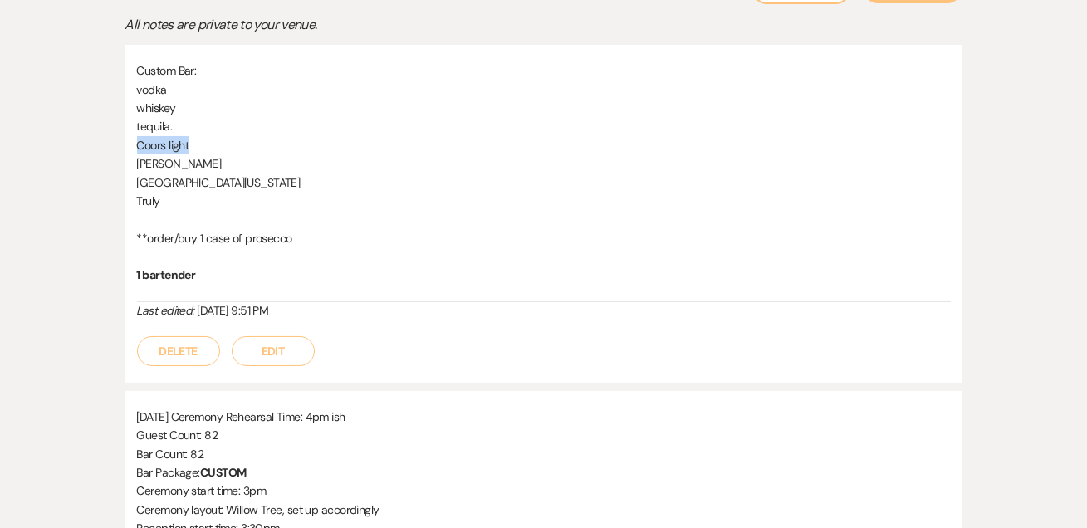
drag, startPoint x: 195, startPoint y: 143, endPoint x: 136, endPoint y: 143, distance: 59.0
click at [137, 143] on p "Coors light" at bounding box center [544, 145] width 814 height 18
drag, startPoint x: 136, startPoint y: 143, endPoint x: 152, endPoint y: 175, distance: 36.0
click at [152, 175] on p "[GEOGRAPHIC_DATA][US_STATE]" at bounding box center [544, 183] width 814 height 18
drag, startPoint x: 192, startPoint y: 145, endPoint x: 135, endPoint y: 146, distance: 56.5
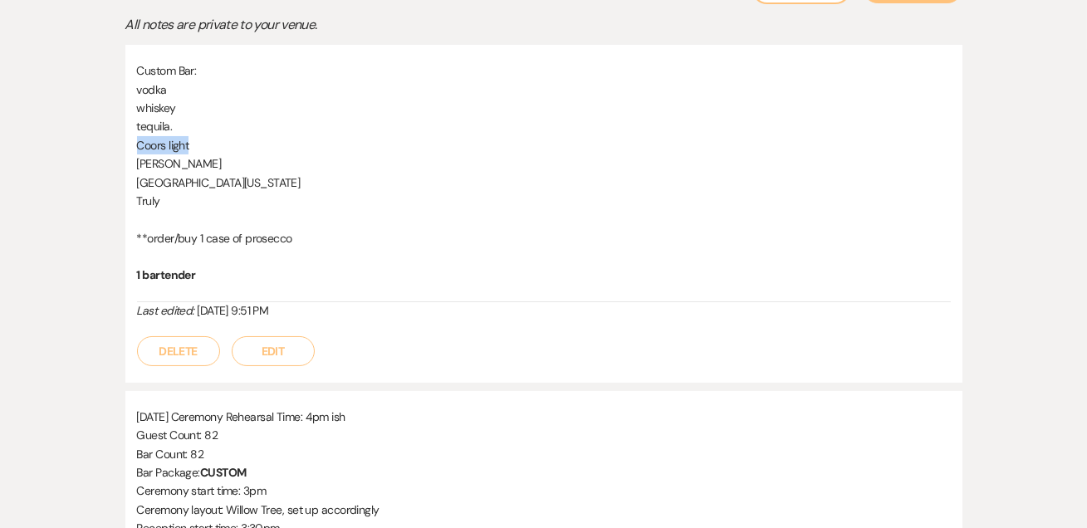
click at [135, 146] on div "Custom Bar: vodka whiskey tequila. Coors light [PERSON_NAME] [US_STATE] Truly *…" at bounding box center [543, 214] width 837 height 338
drag, startPoint x: 135, startPoint y: 146, endPoint x: 132, endPoint y: 189, distance: 42.5
click at [132, 189] on div "Custom Bar: vodka whiskey tequila. Coors light [PERSON_NAME] [US_STATE] Truly *…" at bounding box center [543, 214] width 837 height 338
click at [522, 192] on p "Truly" at bounding box center [544, 201] width 814 height 18
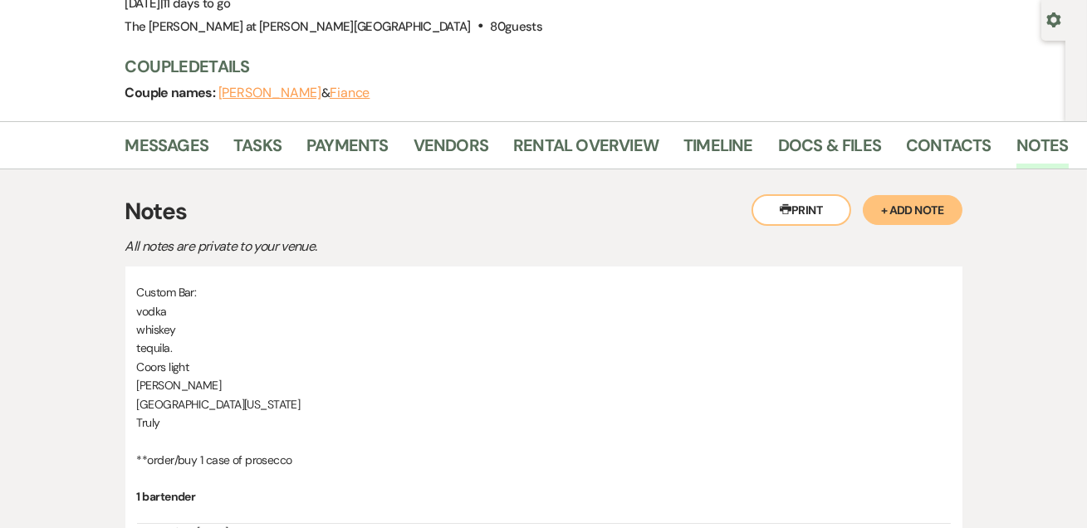
scroll to position [273, 0]
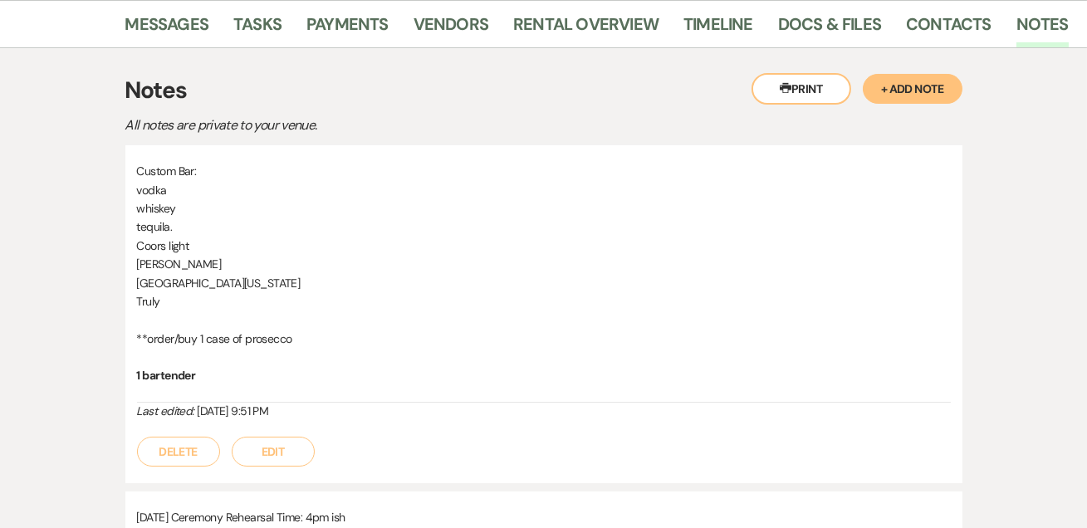
click at [260, 449] on button "Edit" at bounding box center [273, 452] width 83 height 30
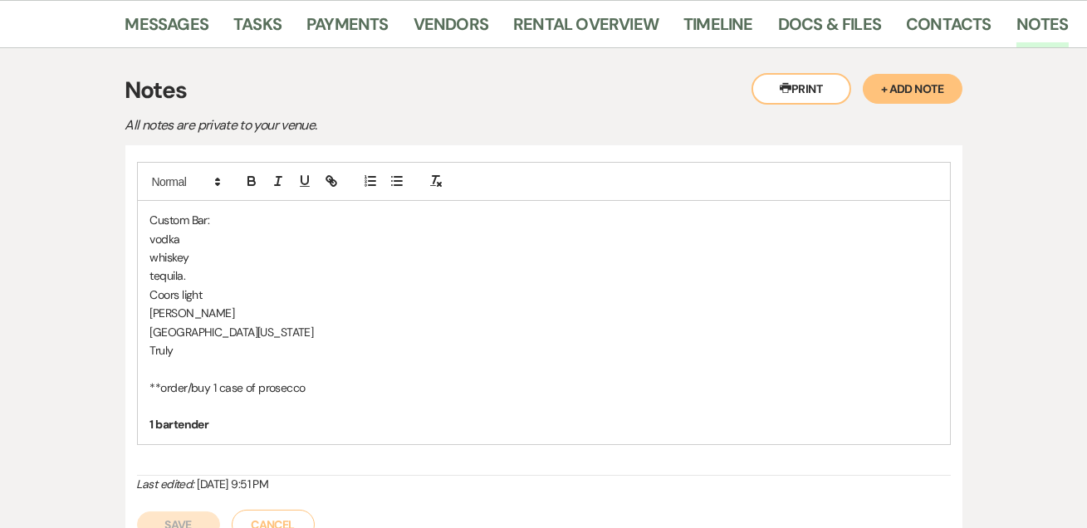
click at [205, 308] on p "[PERSON_NAME]" at bounding box center [543, 313] width 787 height 18
drag, startPoint x: 201, startPoint y: 309, endPoint x: 325, endPoint y: 307, distance: 123.8
click at [325, 307] on p "[PERSON_NAME] BUY 2 24 PACKS OF STELLA" at bounding box center [543, 313] width 787 height 18
click at [246, 171] on button "button" at bounding box center [251, 181] width 23 height 20
click at [221, 310] on strong "2 24 PACKS OF STELLA" at bounding box center [256, 313] width 115 height 15
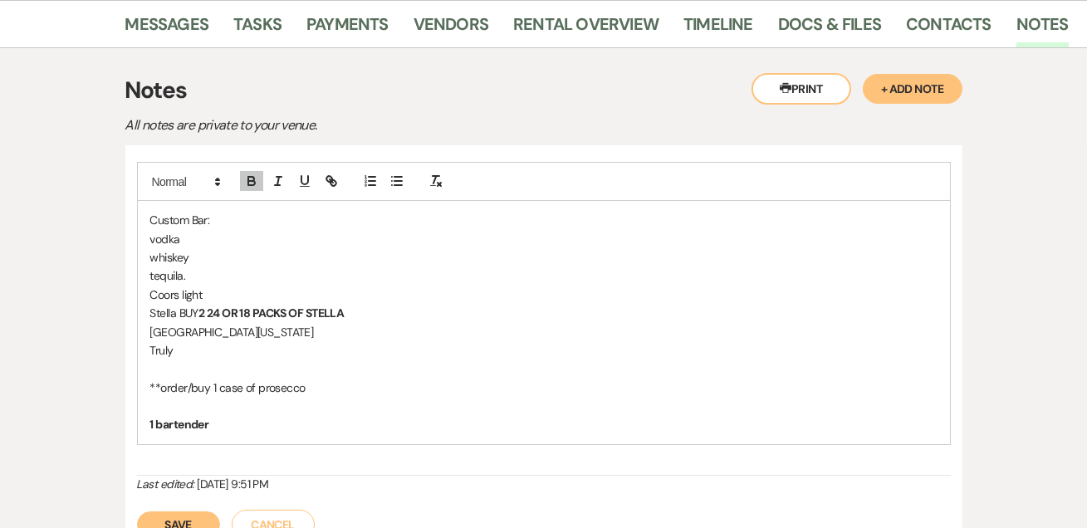
click at [207, 306] on strong "2 24 OR 18 PACKS OF STELLA" at bounding box center [271, 313] width 145 height 15
click at [449, 317] on p "[PERSON_NAME] BUY ( 2) 24 OR 18 PACKS OF STELLA" at bounding box center [543, 313] width 787 height 18
drag, startPoint x: 150, startPoint y: 309, endPoint x: 198, endPoint y: 307, distance: 47.4
click at [198, 307] on p "[PERSON_NAME] BUY ( 2) 24 OR 18 PACKS OF STELLA" at bounding box center [543, 313] width 787 height 18
click at [488, 360] on p at bounding box center [543, 369] width 787 height 18
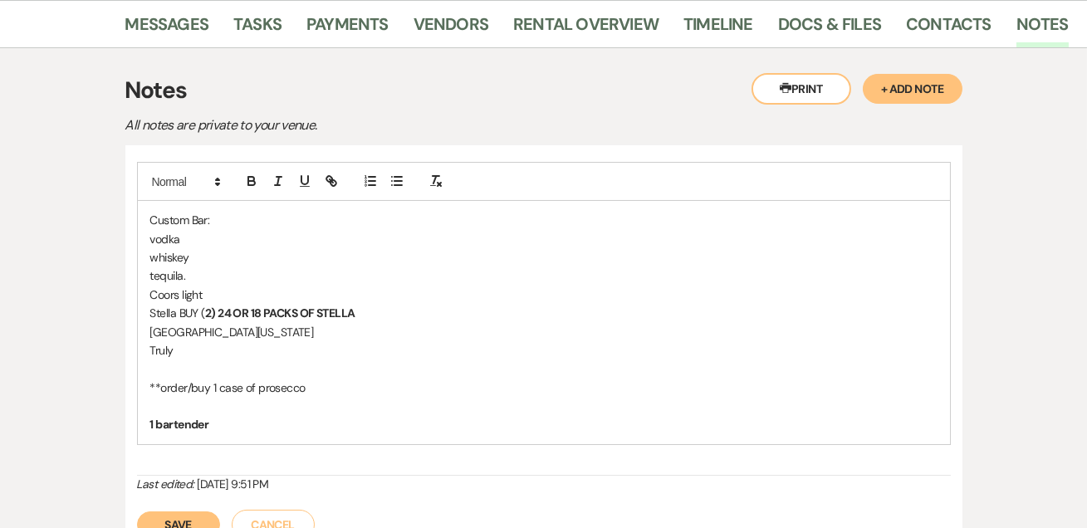
click at [198, 521] on button "Save" at bounding box center [178, 525] width 83 height 27
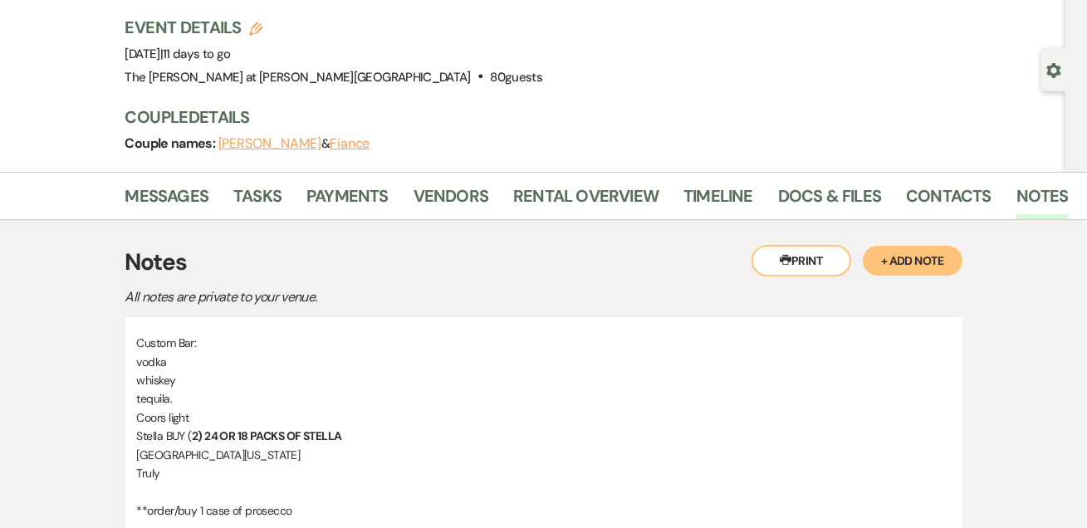
scroll to position [0, 0]
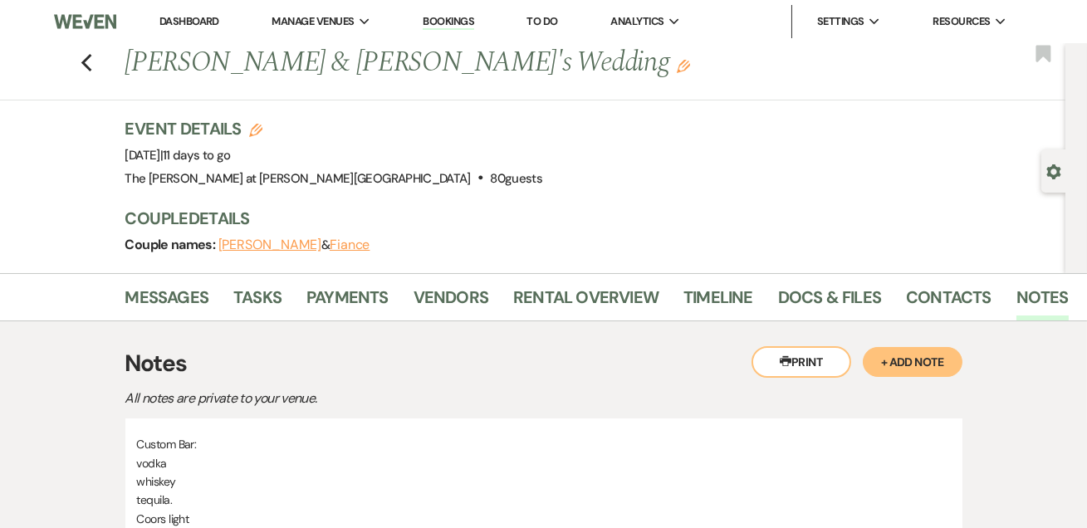
click at [169, 15] on link "Dashboard" at bounding box center [189, 21] width 60 height 14
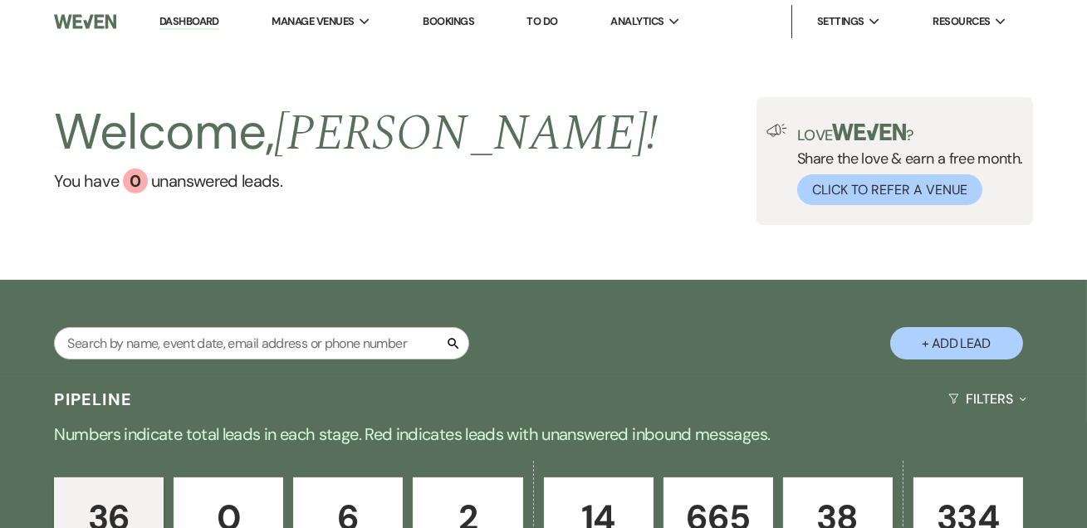
click at [200, 27] on link "Dashboard" at bounding box center [189, 22] width 60 height 16
drag, startPoint x: 171, startPoint y: 24, endPoint x: 311, endPoint y: 17, distance: 140.6
click at [171, 24] on link "Dashboard" at bounding box center [189, 22] width 60 height 16
